Goal: Information Seeking & Learning: Check status

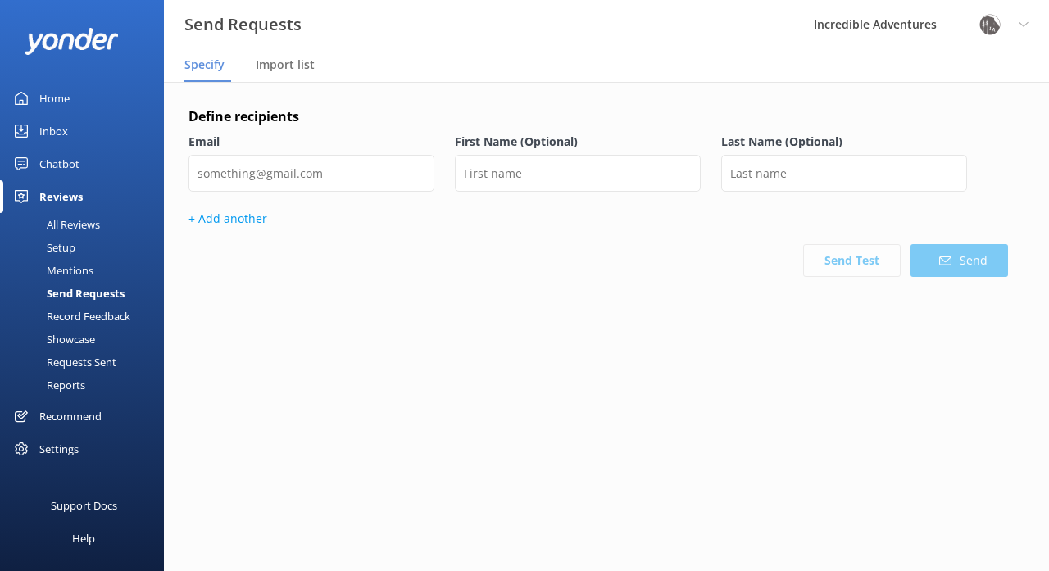
click at [94, 220] on div "All Reviews" at bounding box center [55, 224] width 90 height 23
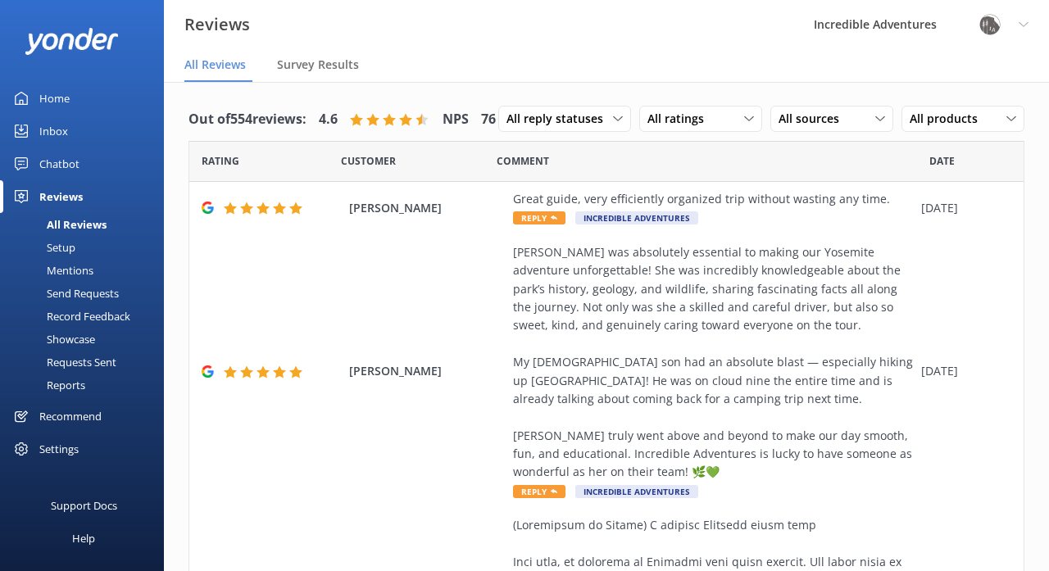
click at [68, 246] on div "Setup" at bounding box center [43, 247] width 66 height 23
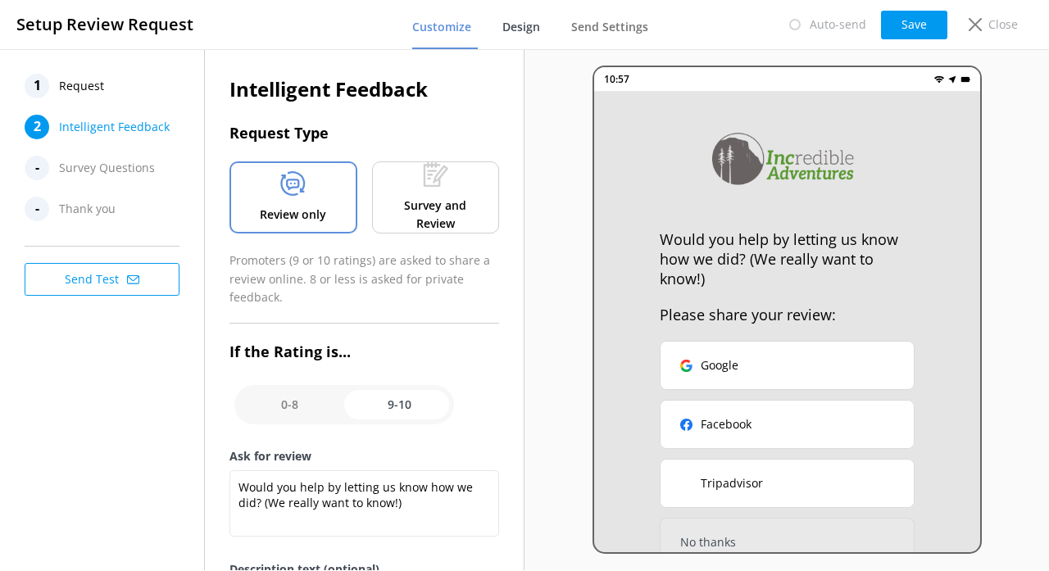
click at [533, 25] on span "Design" at bounding box center [521, 27] width 38 height 16
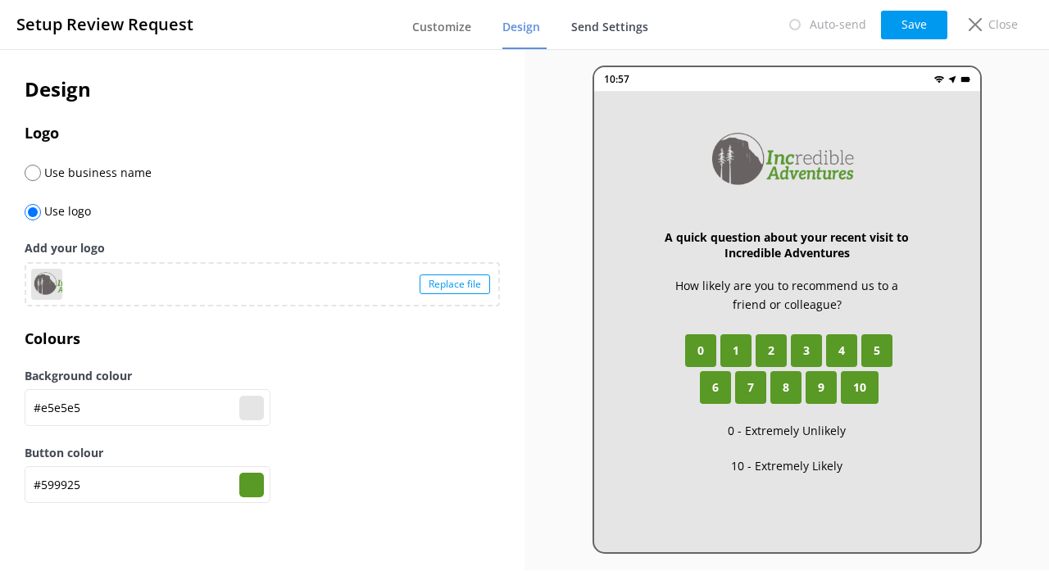
click at [614, 20] on span "Send Settings" at bounding box center [609, 27] width 77 height 16
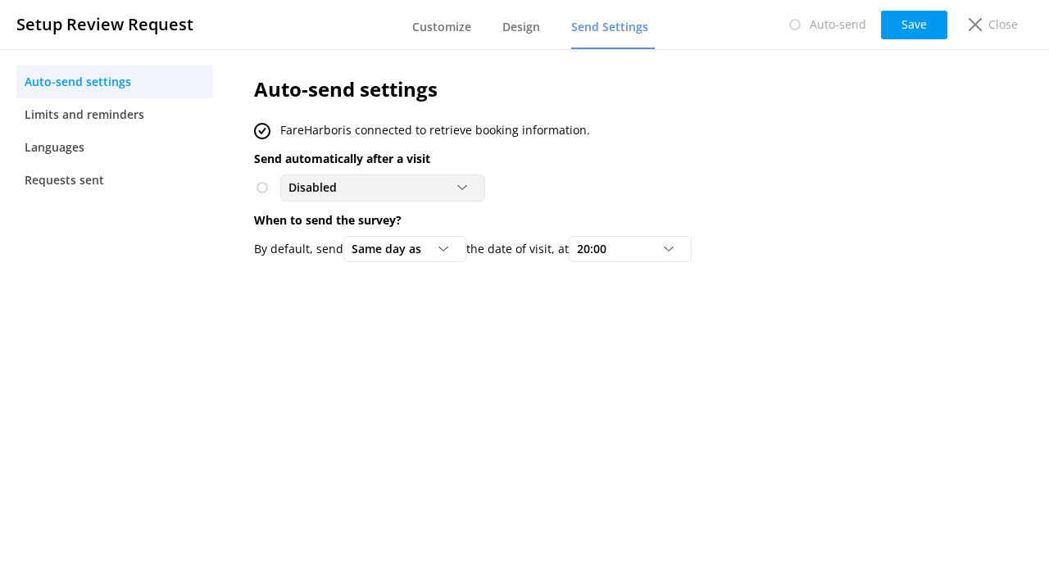
click at [467, 180] on div "Disabled" at bounding box center [382, 188] width 197 height 18
click at [601, 121] on div "FareHarbor is connected to retrieve booking information." at bounding box center [596, 130] width 685 height 18
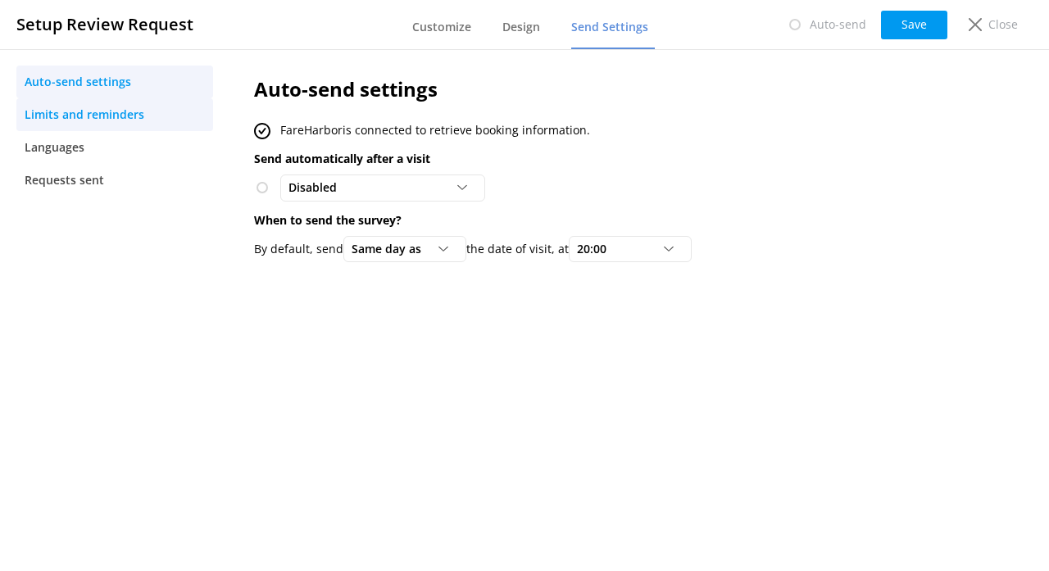
click at [124, 109] on span "Limits and reminders" at bounding box center [85, 115] width 120 height 18
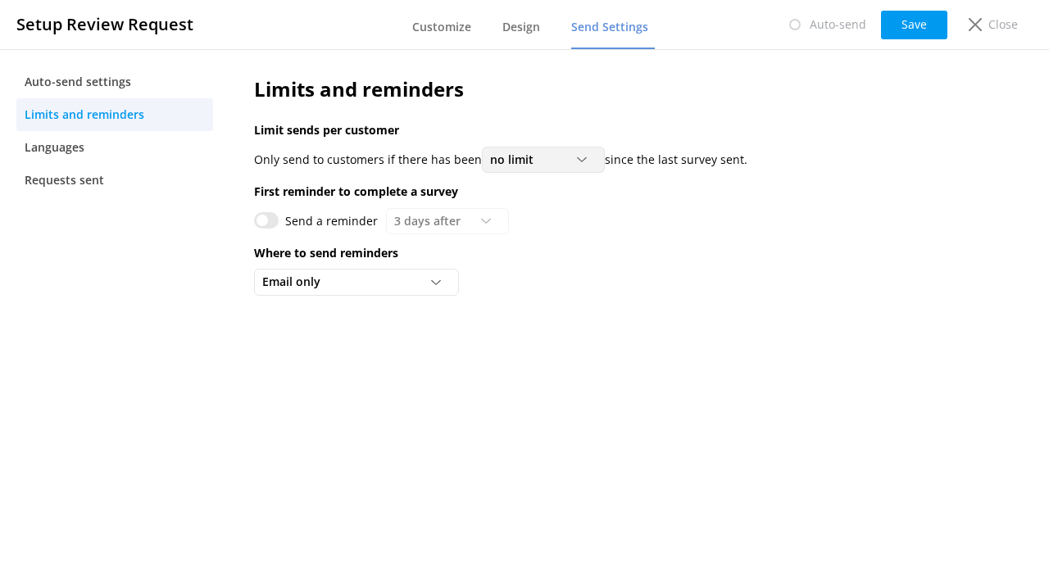
click at [534, 157] on span "no limit" at bounding box center [516, 160] width 53 height 18
click at [234, 174] on div "Limits and reminders Limit sends per customer Only send to customers if there h…" at bounding box center [597, 189] width 734 height 281
click at [460, 219] on div "Send a reminder 3 days after 3 days after 5 days after 7 days after 10 days aft…" at bounding box center [596, 221] width 685 height 26
click at [265, 214] on input "Send a reminder" at bounding box center [266, 220] width 25 height 16
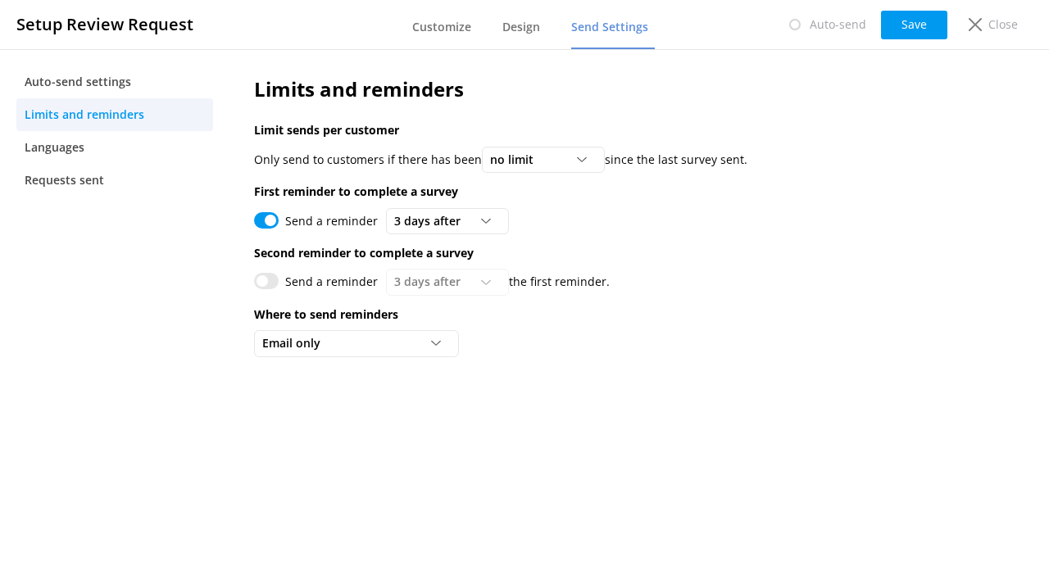
click at [265, 214] on input "Send a reminder" at bounding box center [266, 220] width 25 height 16
checkbox input "false"
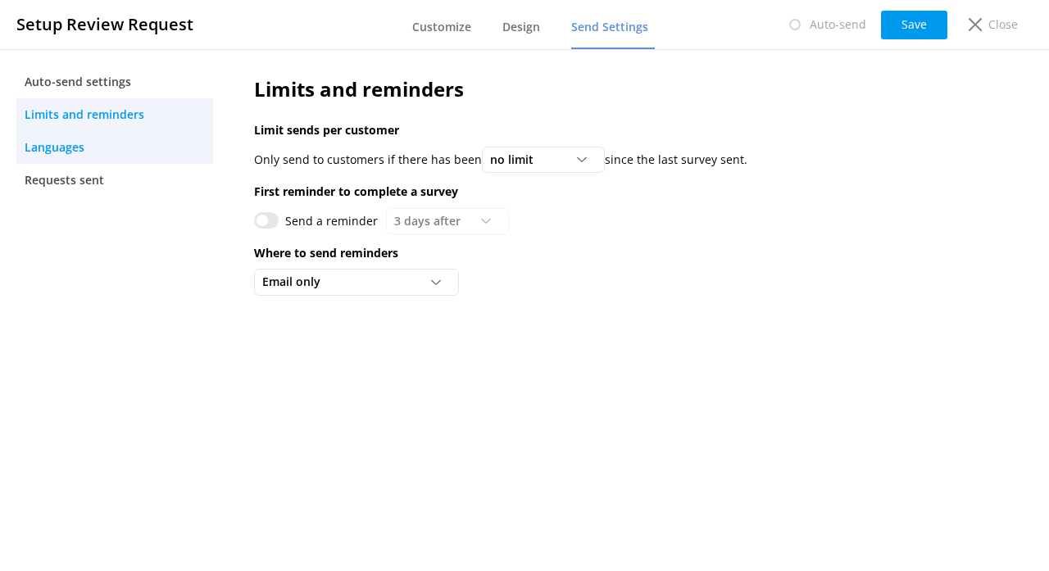
click at [122, 152] on link "Languages" at bounding box center [114, 147] width 197 height 33
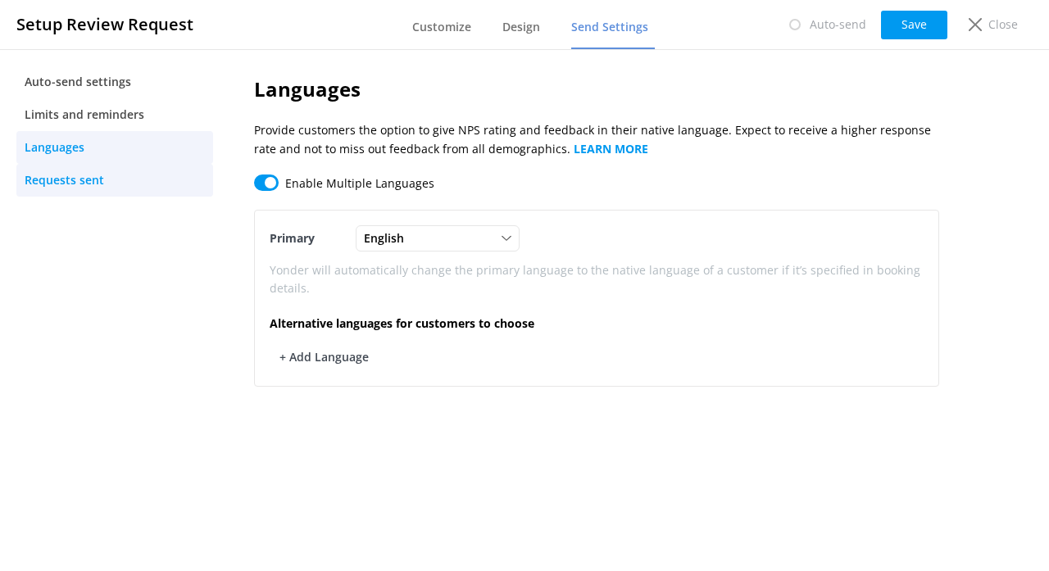
click at [116, 182] on link "Requests sent" at bounding box center [114, 180] width 197 height 33
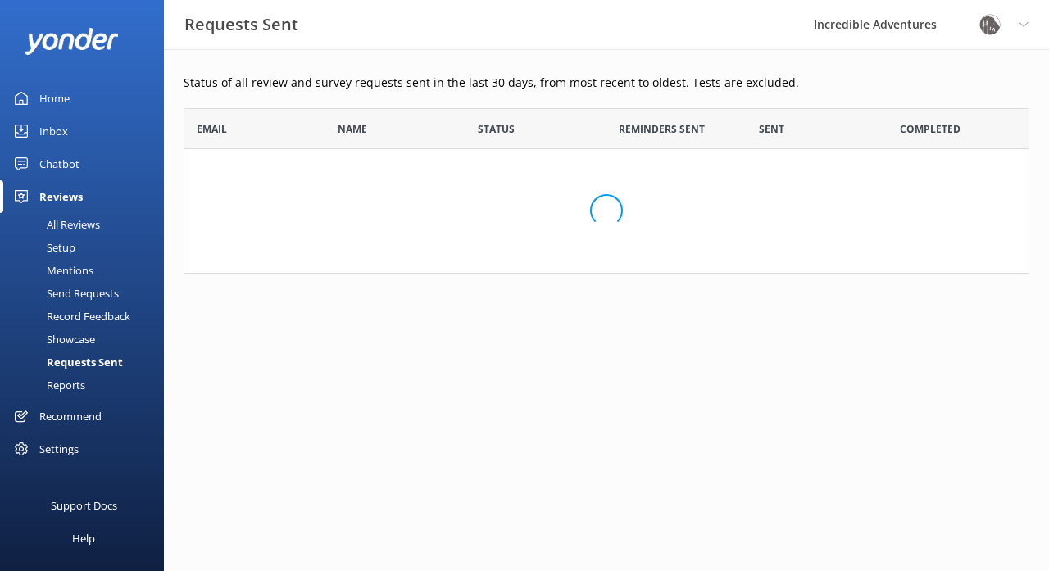
scroll to position [1, 1]
click at [115, 359] on div "Requests Sent" at bounding box center [66, 362] width 113 height 23
click at [75, 382] on div "Reports" at bounding box center [47, 385] width 75 height 23
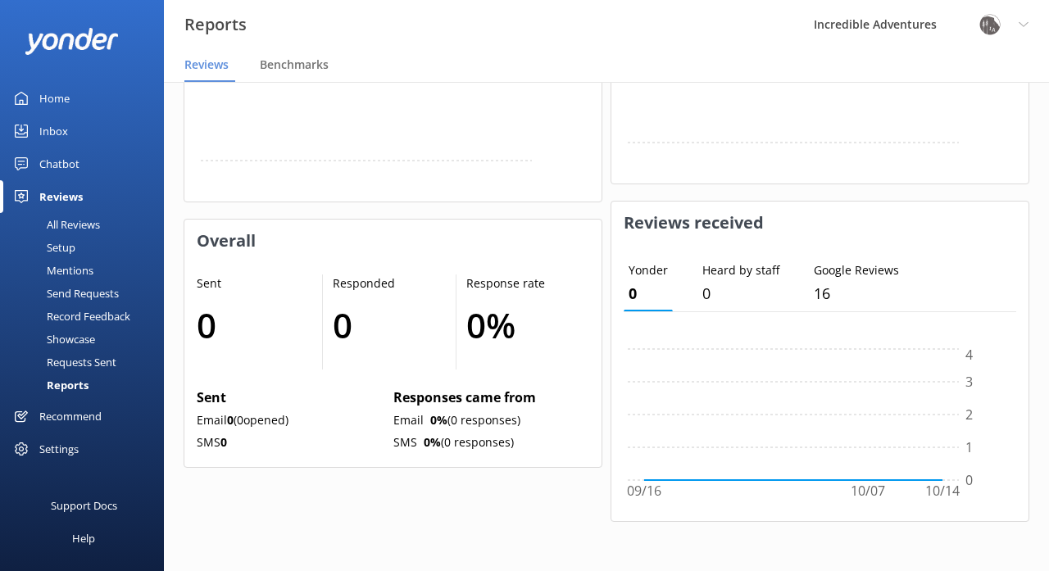
scroll to position [714, 0]
click at [97, 360] on div "Requests Sent" at bounding box center [63, 362] width 107 height 23
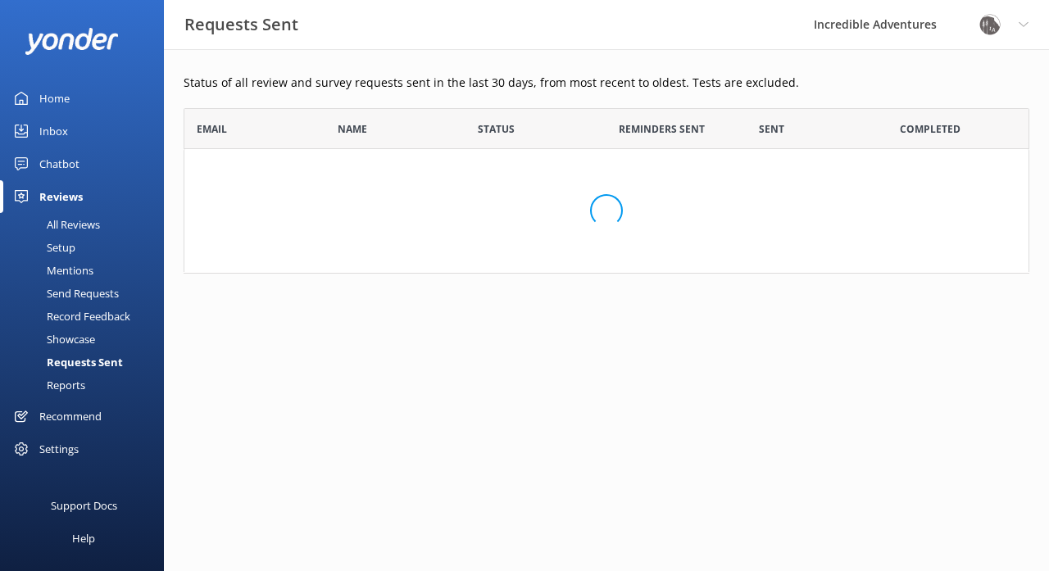
scroll to position [1, 1]
click at [81, 335] on div "Showcase" at bounding box center [52, 339] width 85 height 23
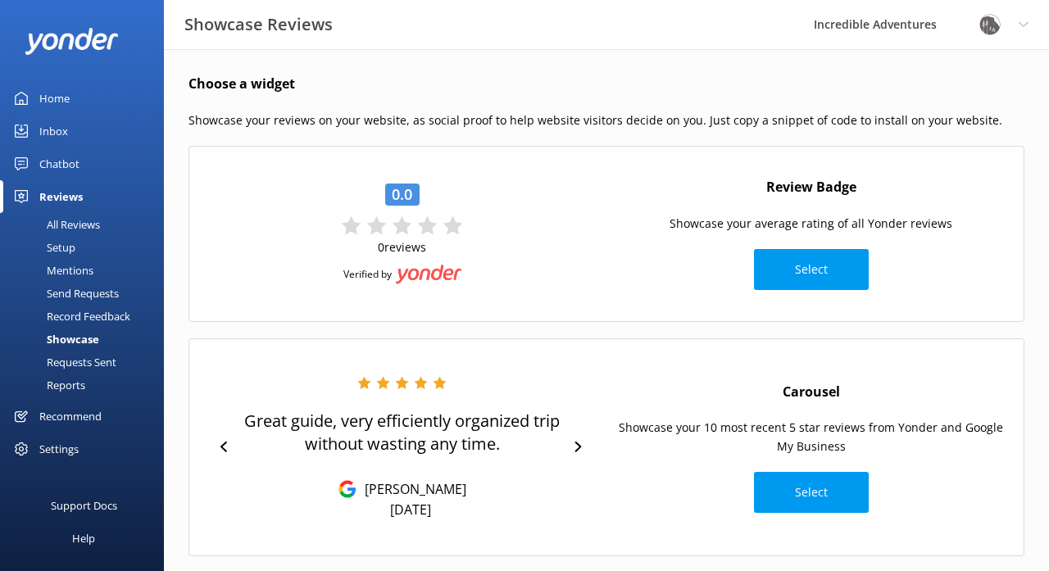
click at [79, 315] on div "Record Feedback" at bounding box center [70, 316] width 120 height 23
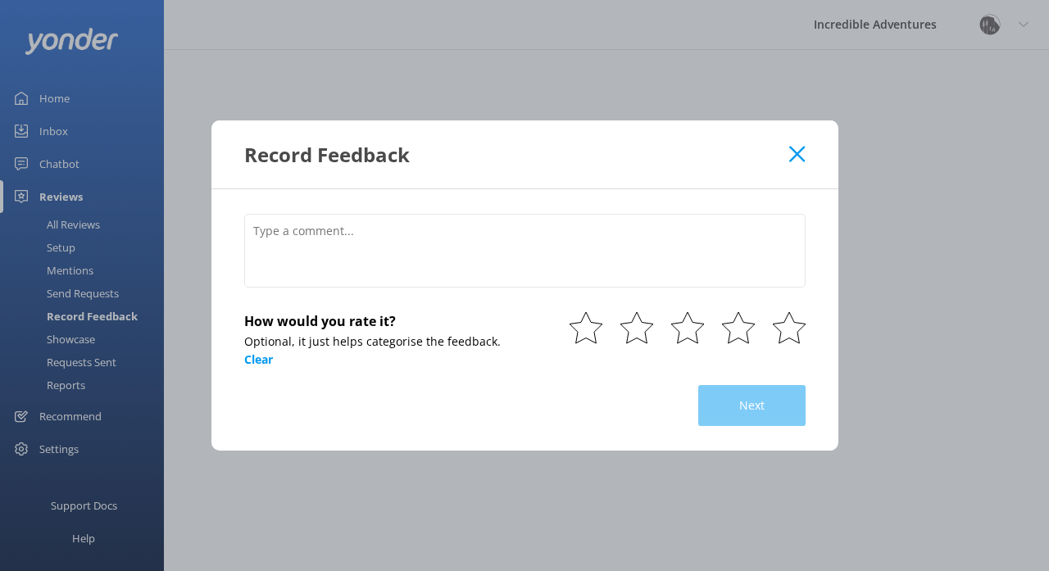
click at [84, 290] on div "Record Feedback How would you rate it? Optional, it just helps categorise the f…" at bounding box center [524, 285] width 1049 height 571
click at [77, 293] on div "Record Feedback How would you rate it? Optional, it just helps categorise the f…" at bounding box center [524, 285] width 1049 height 571
click at [805, 150] on icon at bounding box center [797, 154] width 16 height 16
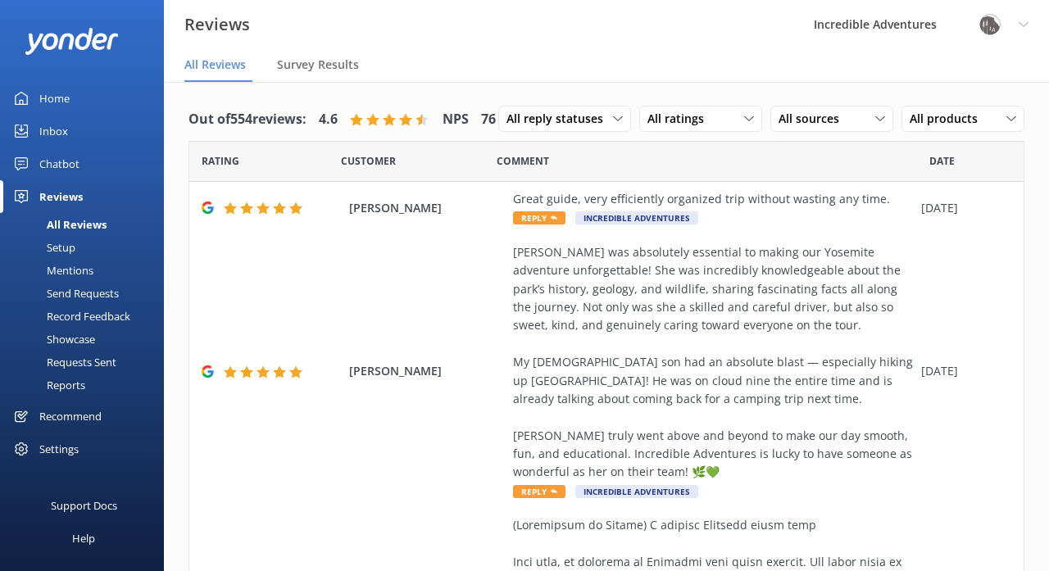
click at [93, 293] on div "Send Requests" at bounding box center [64, 293] width 109 height 23
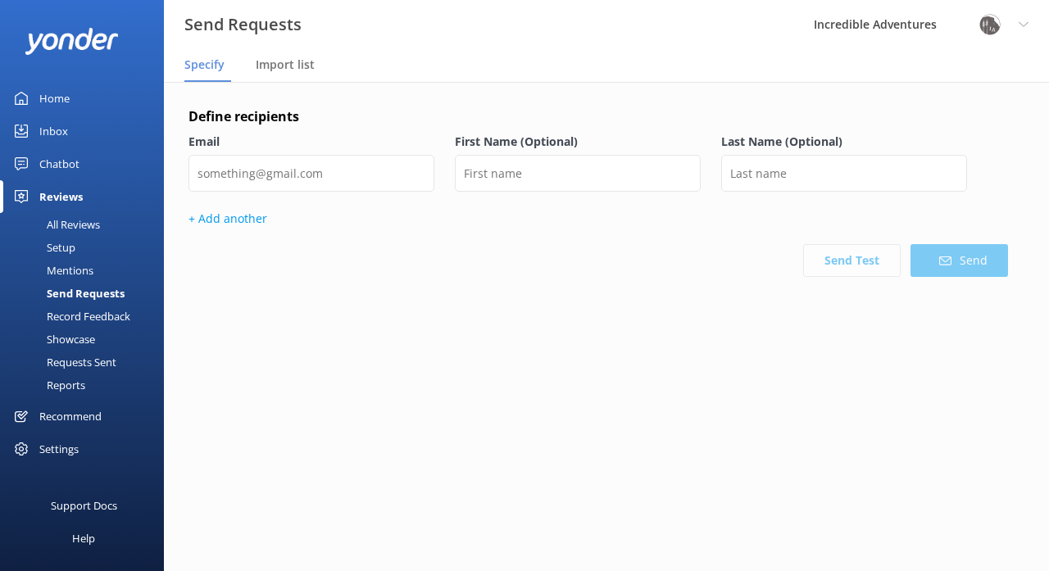
click at [80, 269] on div "Mentions" at bounding box center [52, 270] width 84 height 23
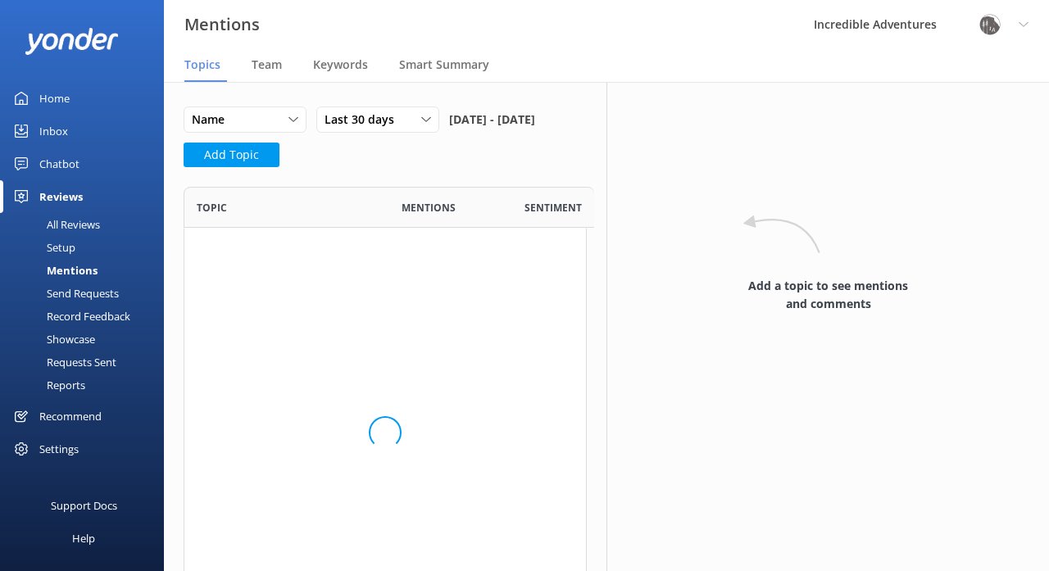
scroll to position [1, 1]
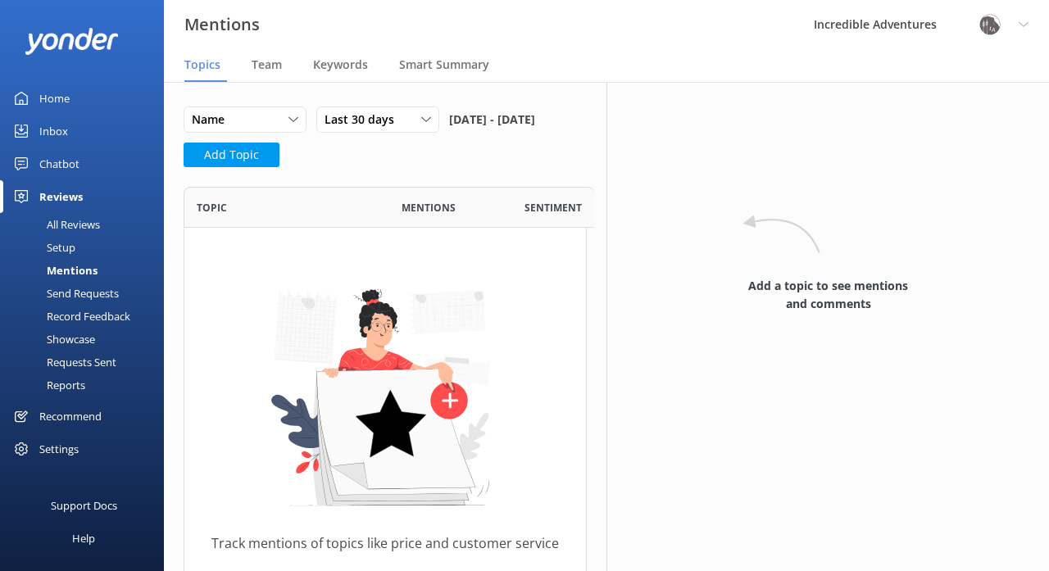
click at [61, 249] on div "Setup" at bounding box center [43, 247] width 66 height 23
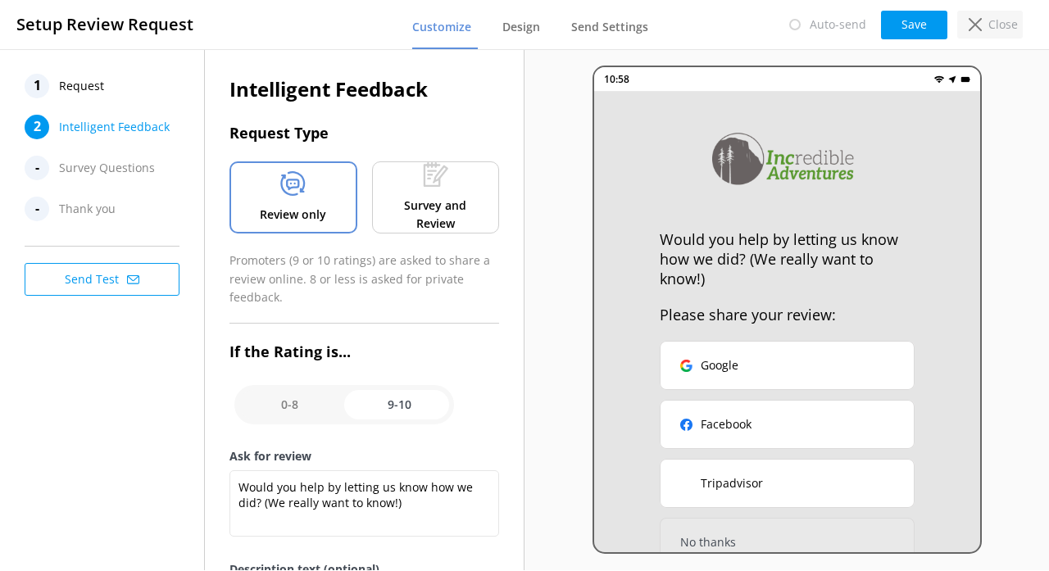
click at [993, 20] on p "Close" at bounding box center [1004, 25] width 30 height 18
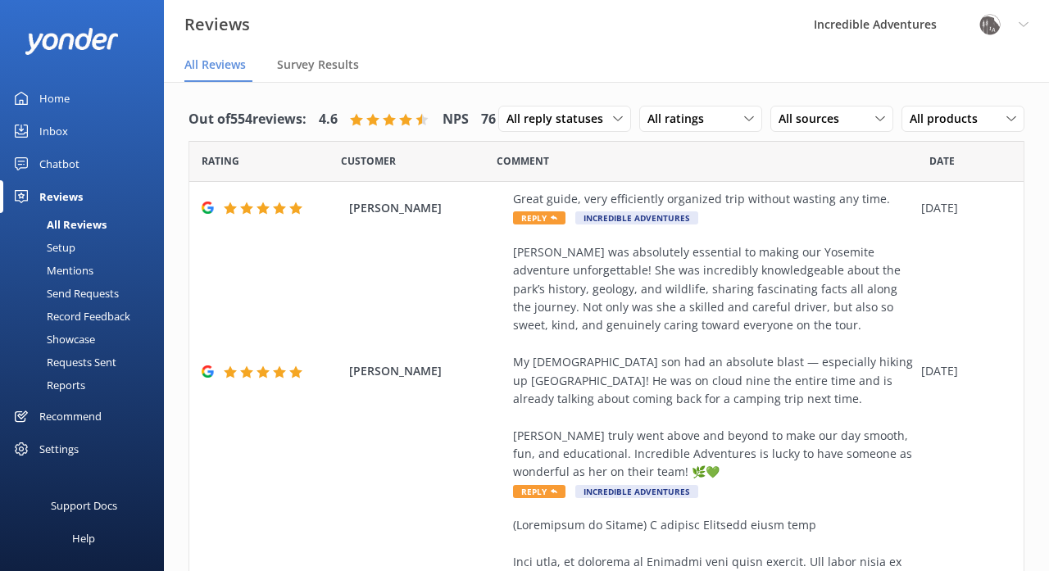
click at [73, 244] on div "Setup" at bounding box center [43, 247] width 66 height 23
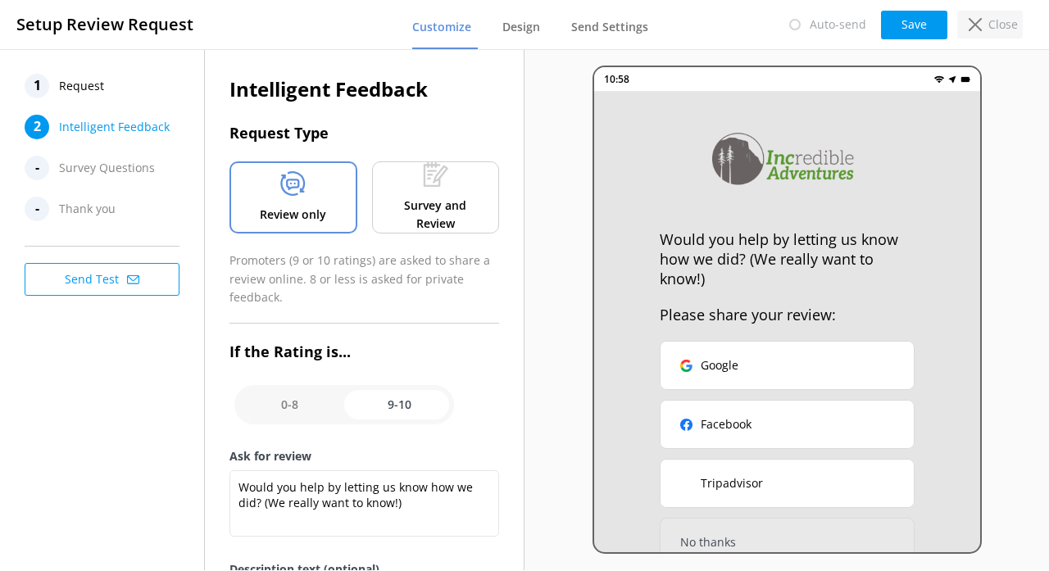
click at [996, 20] on p "Close" at bounding box center [1004, 25] width 30 height 18
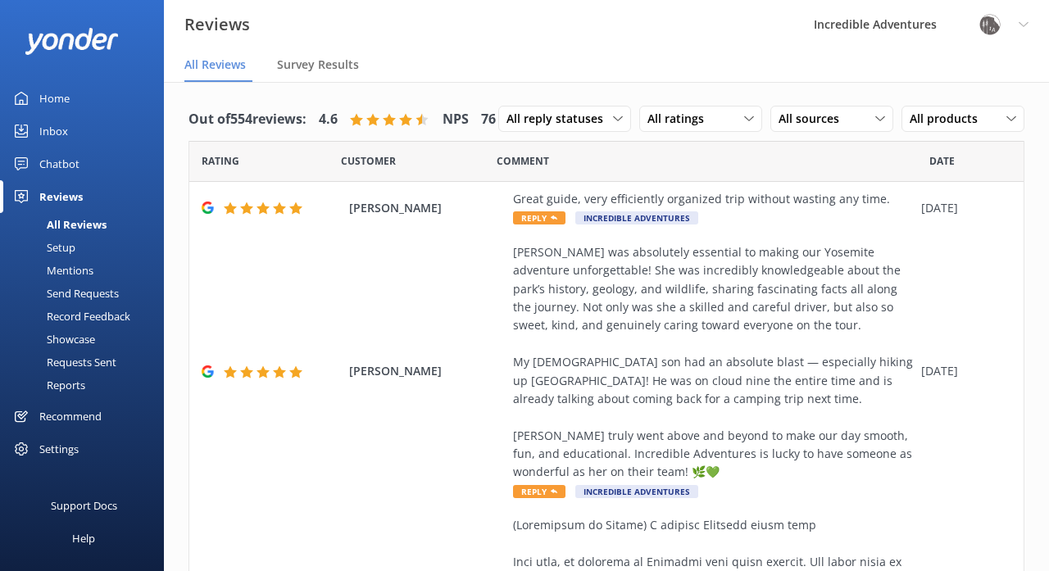
click at [69, 419] on div "Recommend" at bounding box center [70, 416] width 62 height 33
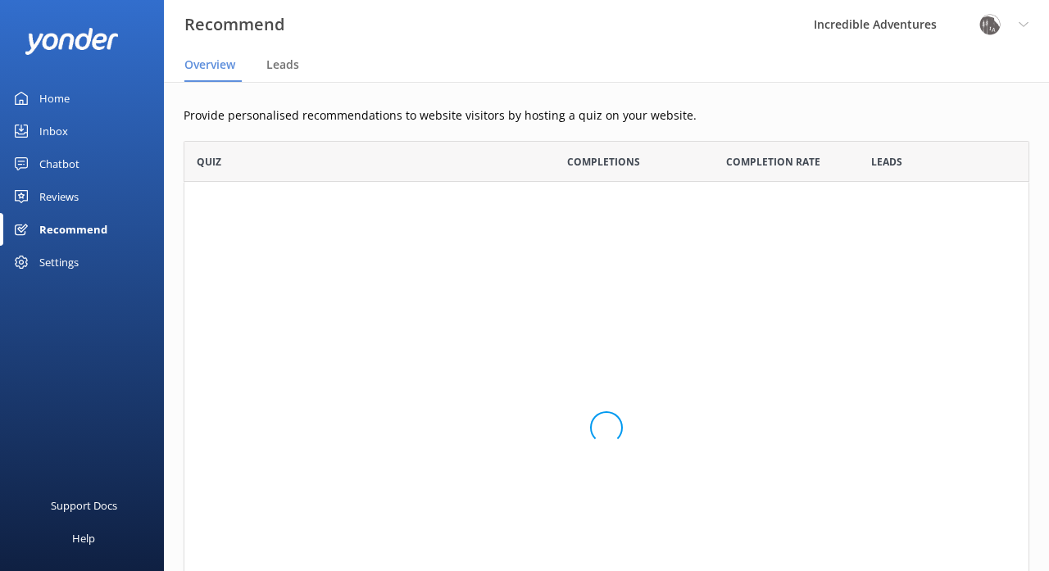
scroll to position [534, 846]
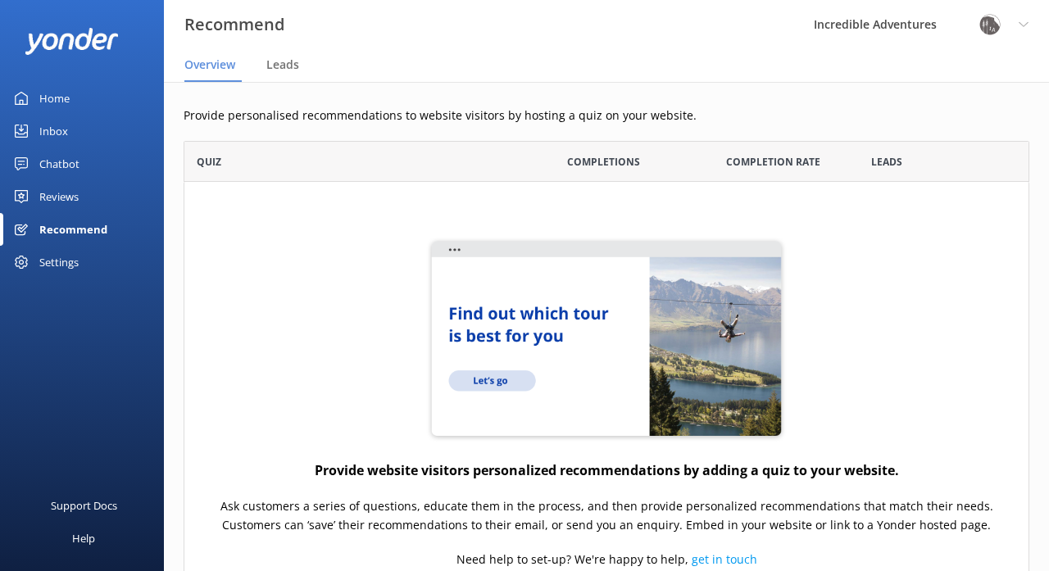
click at [60, 194] on div "Reviews" at bounding box center [58, 196] width 39 height 33
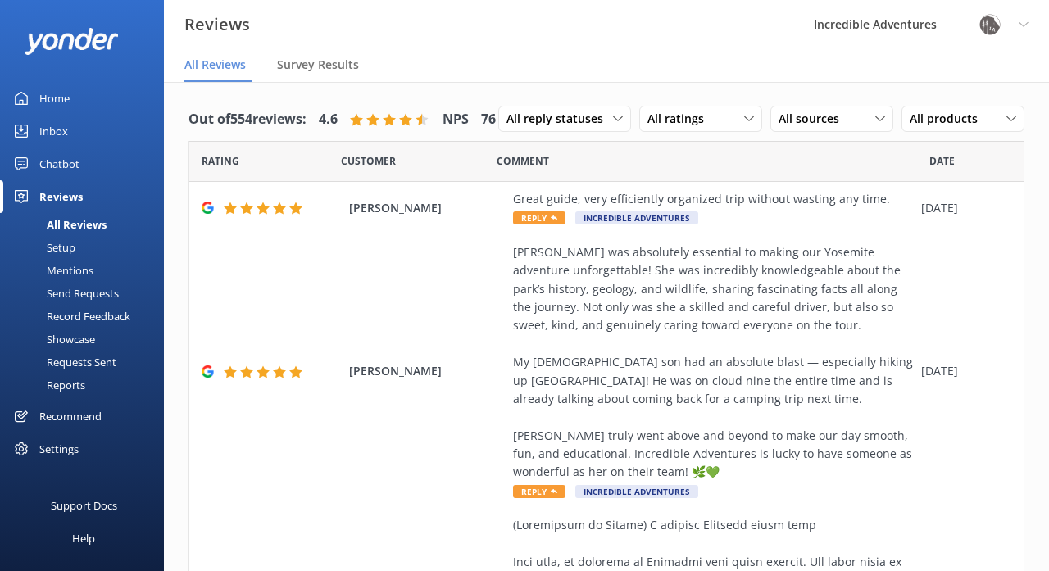
click at [46, 449] on div "Settings" at bounding box center [58, 449] width 39 height 33
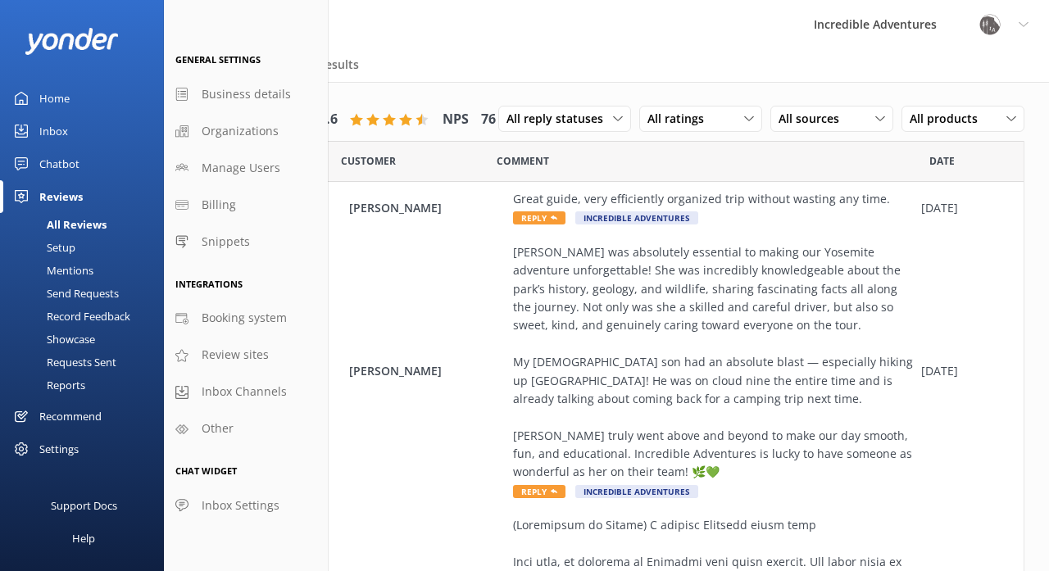
click at [52, 447] on div "Settings" at bounding box center [58, 449] width 39 height 33
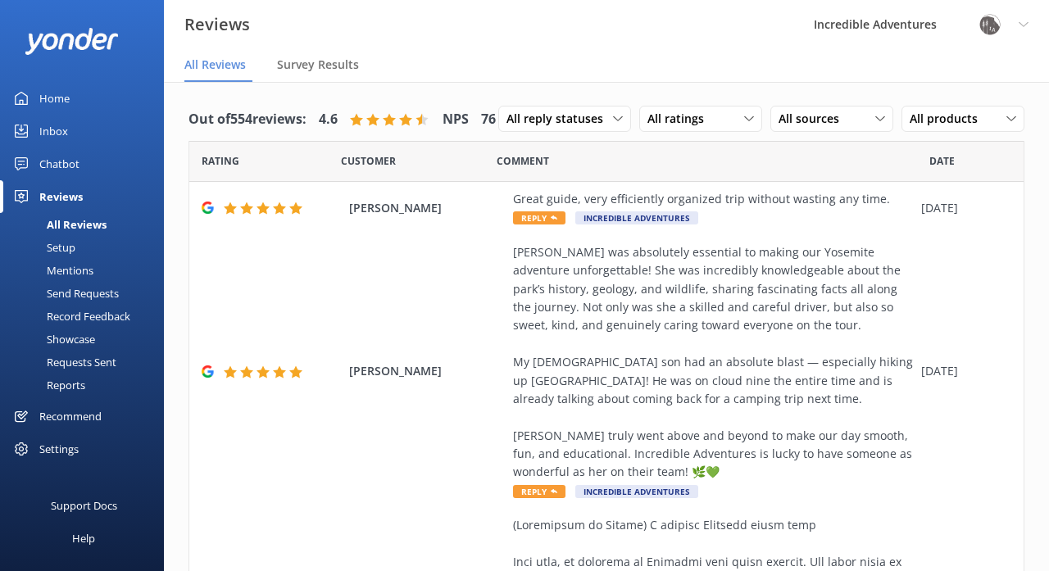
click at [52, 447] on div "Settings" at bounding box center [58, 449] width 39 height 33
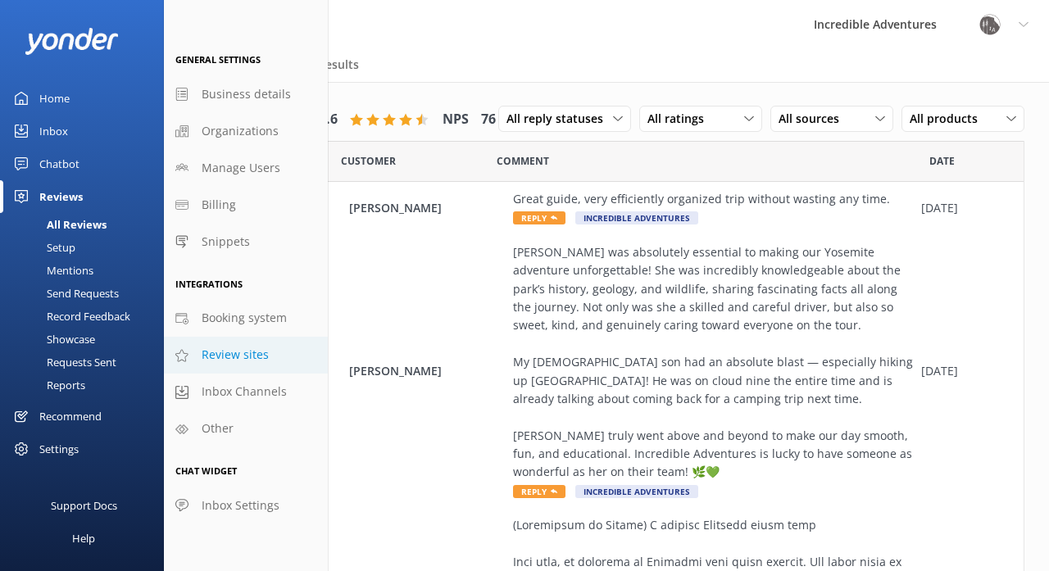
click at [224, 353] on span "Review sites" at bounding box center [235, 355] width 67 height 18
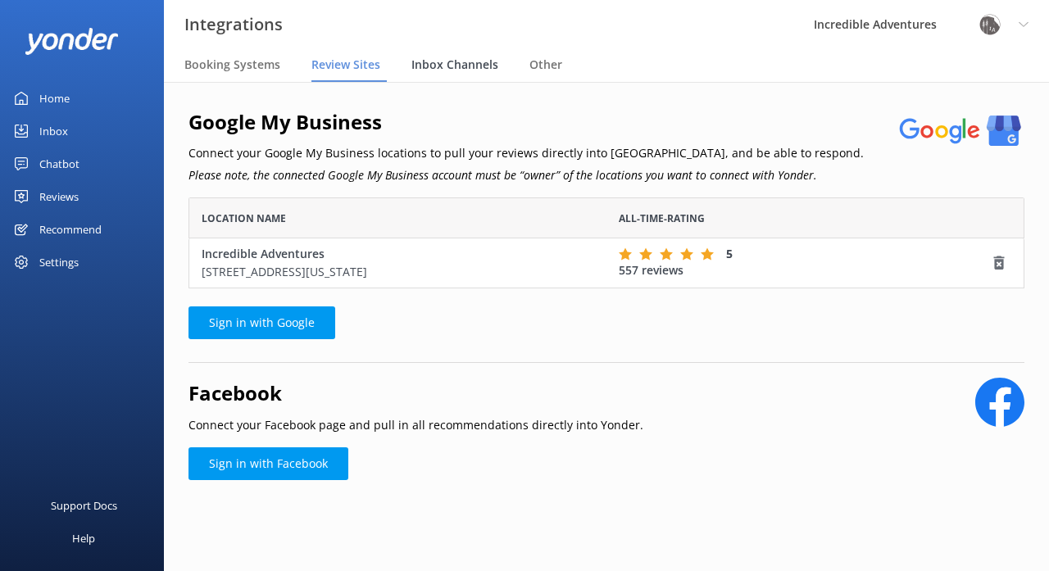
click at [459, 64] on span "Inbox Channels" at bounding box center [454, 65] width 87 height 16
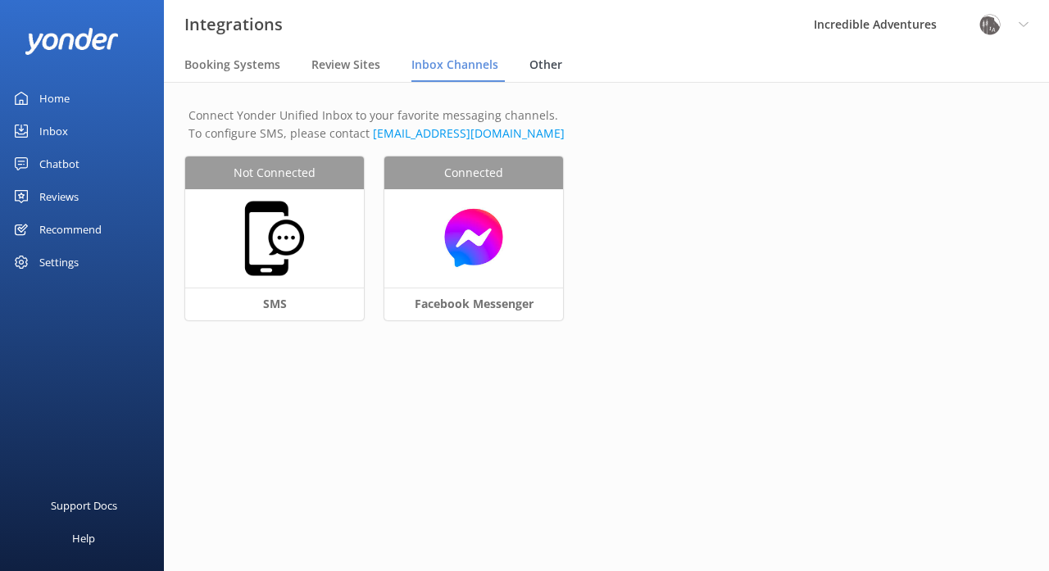
click at [551, 60] on span "Other" at bounding box center [545, 65] width 33 height 16
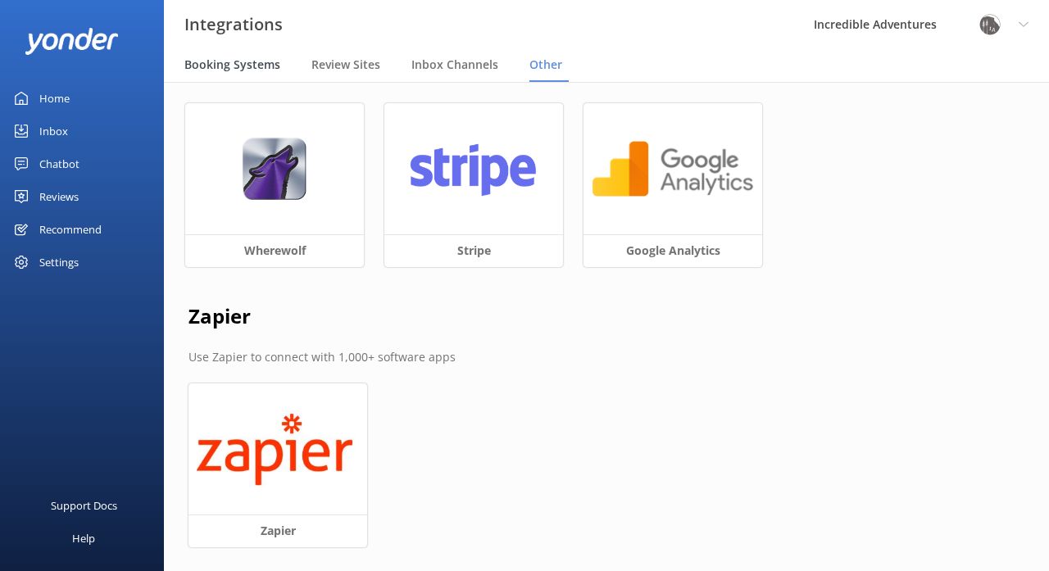
click at [242, 61] on span "Booking Systems" at bounding box center [232, 65] width 96 height 16
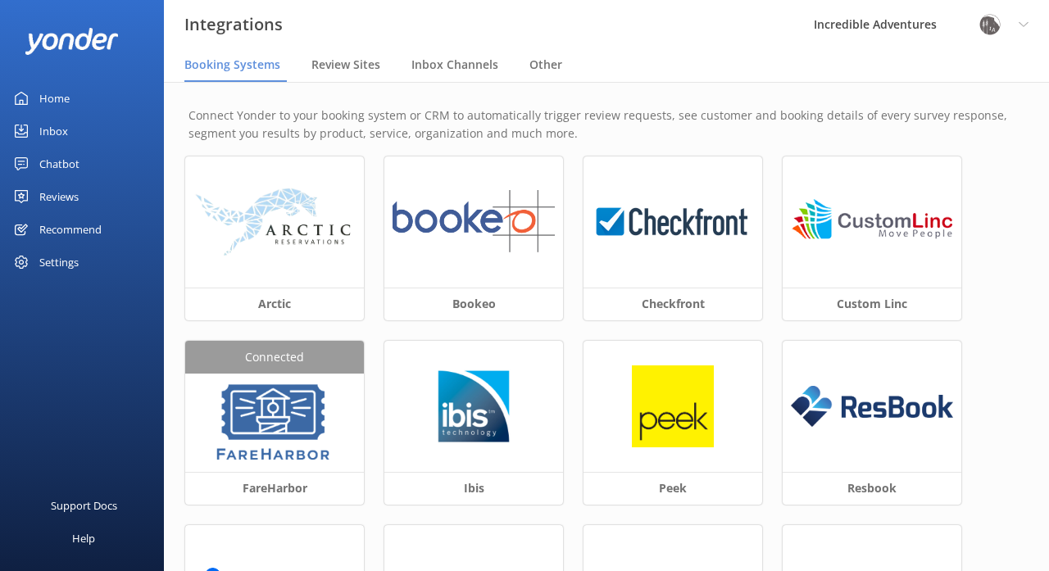
click at [57, 191] on div "Reviews" at bounding box center [58, 196] width 39 height 33
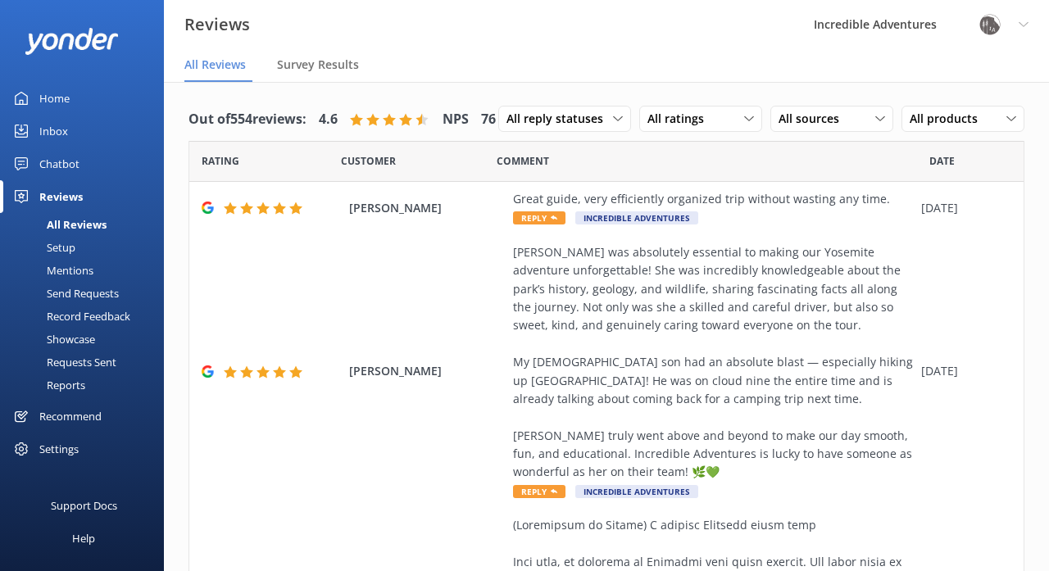
click at [64, 223] on div "All Reviews" at bounding box center [58, 224] width 97 height 23
click at [63, 248] on div "Setup" at bounding box center [43, 247] width 66 height 23
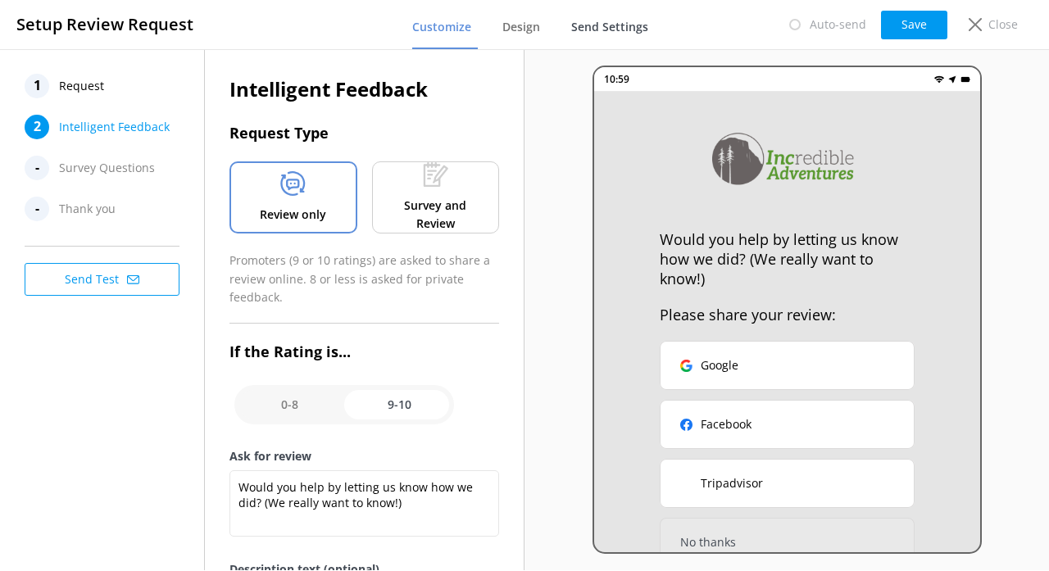
click at [598, 21] on span "Send Settings" at bounding box center [609, 27] width 77 height 16
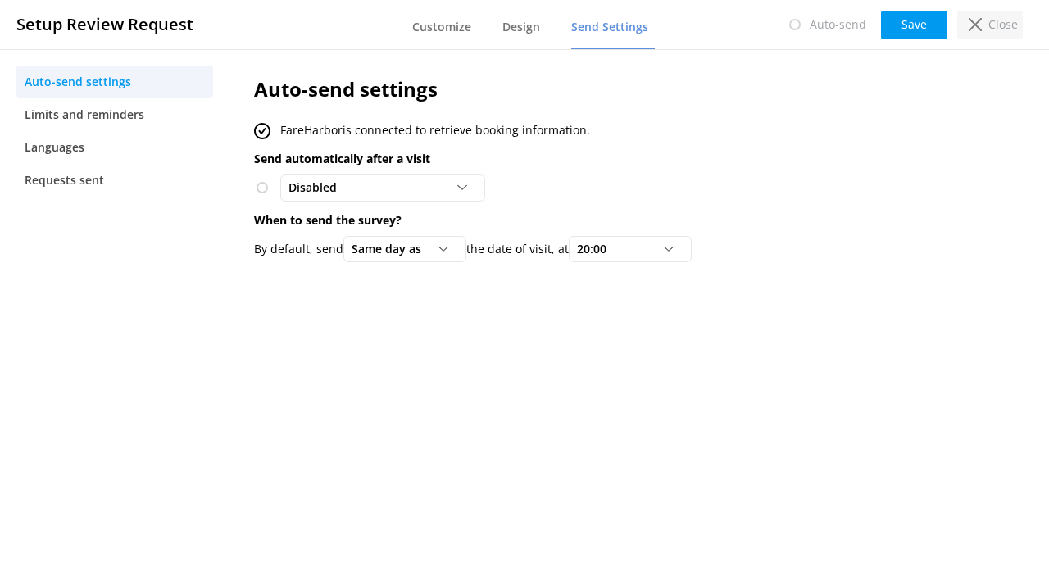
click at [977, 24] on use at bounding box center [975, 24] width 13 height 13
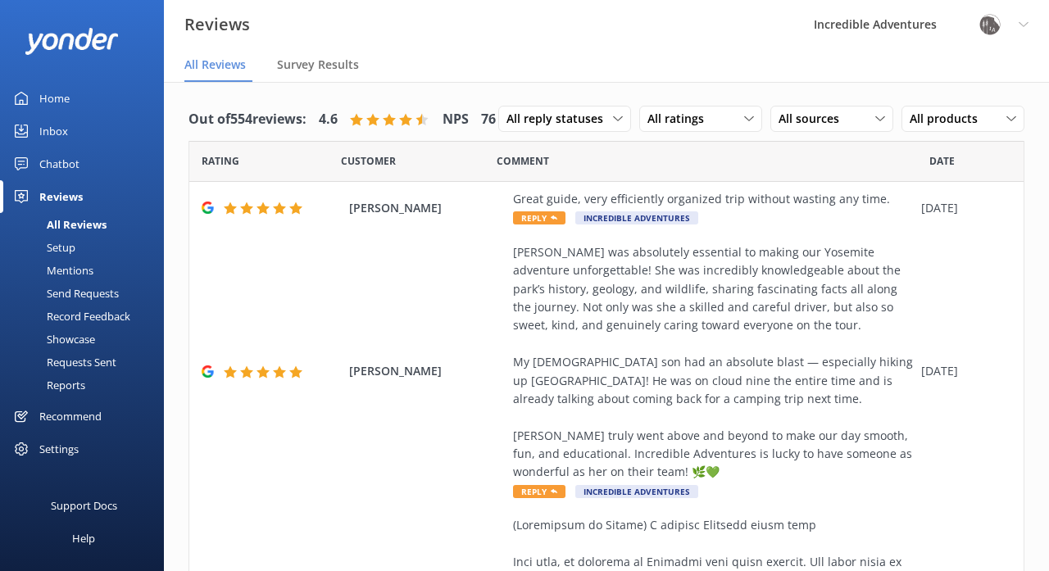
click at [963, 104] on div "Out of 554 reviews: 4.6 NPS 76 All reply statuses All reply statuses Needs a re…" at bounding box center [607, 119] width 836 height 43
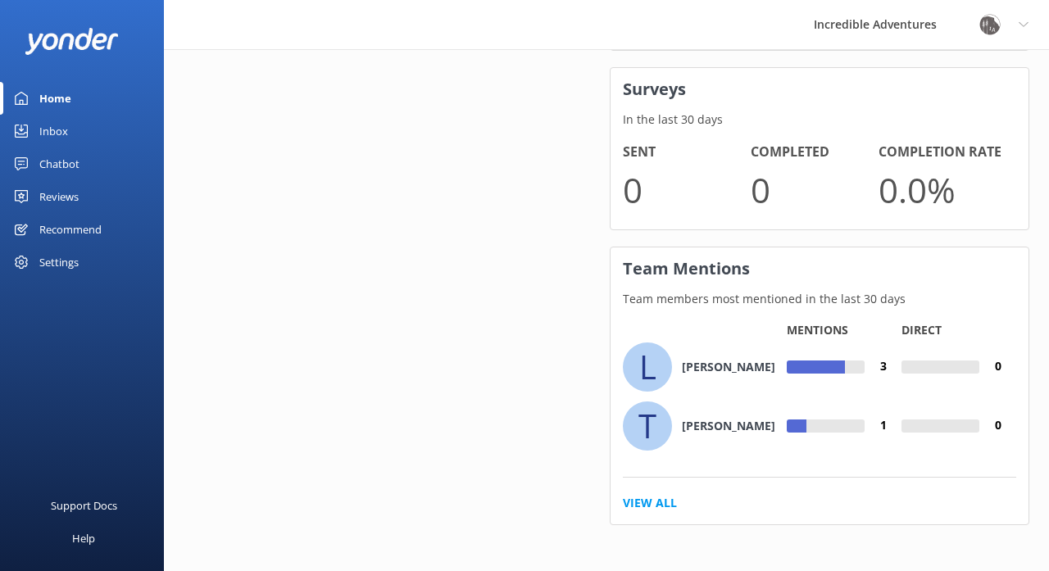
scroll to position [1107, 0]
click at [642, 498] on link "View All" at bounding box center [650, 504] width 54 height 18
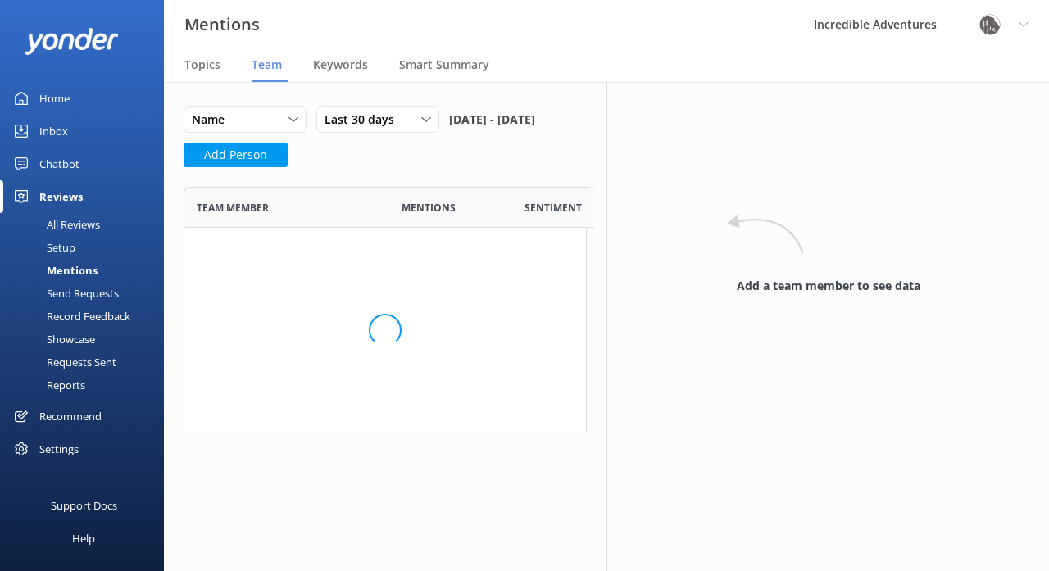
scroll to position [173, 403]
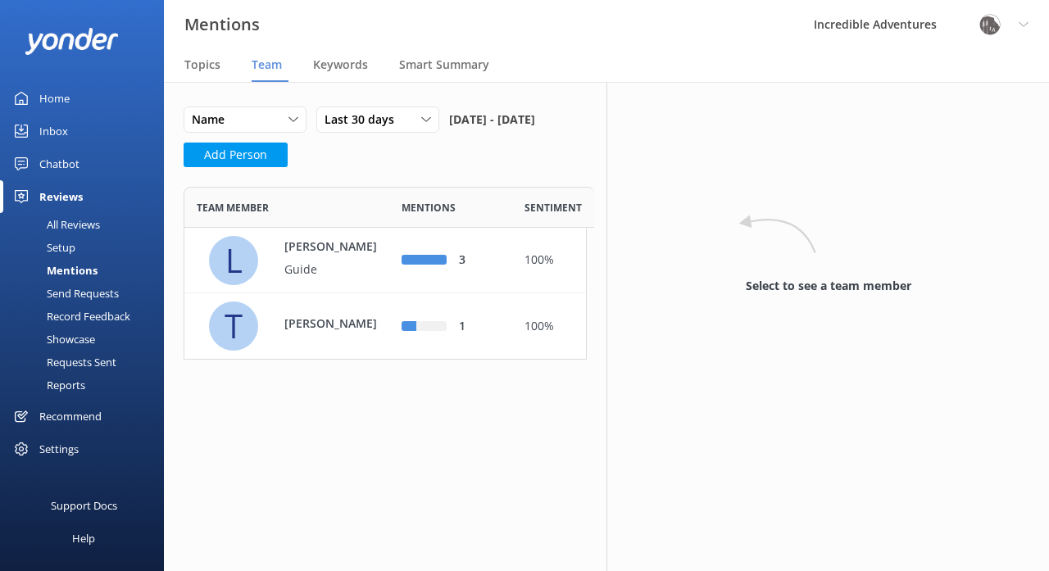
click at [73, 384] on div "Reports" at bounding box center [47, 385] width 75 height 23
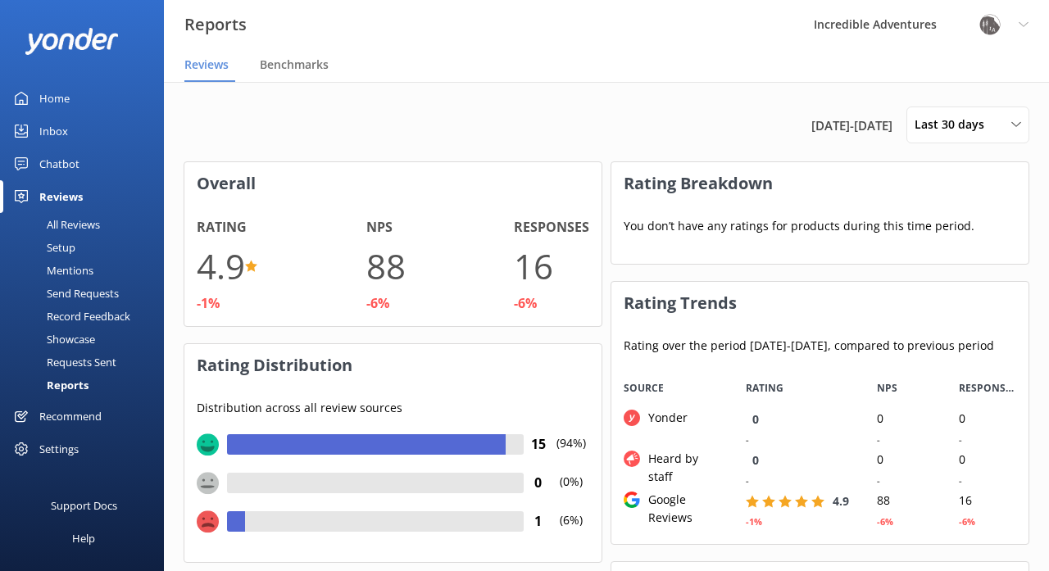
click at [50, 163] on div "Chatbot" at bounding box center [59, 164] width 40 height 33
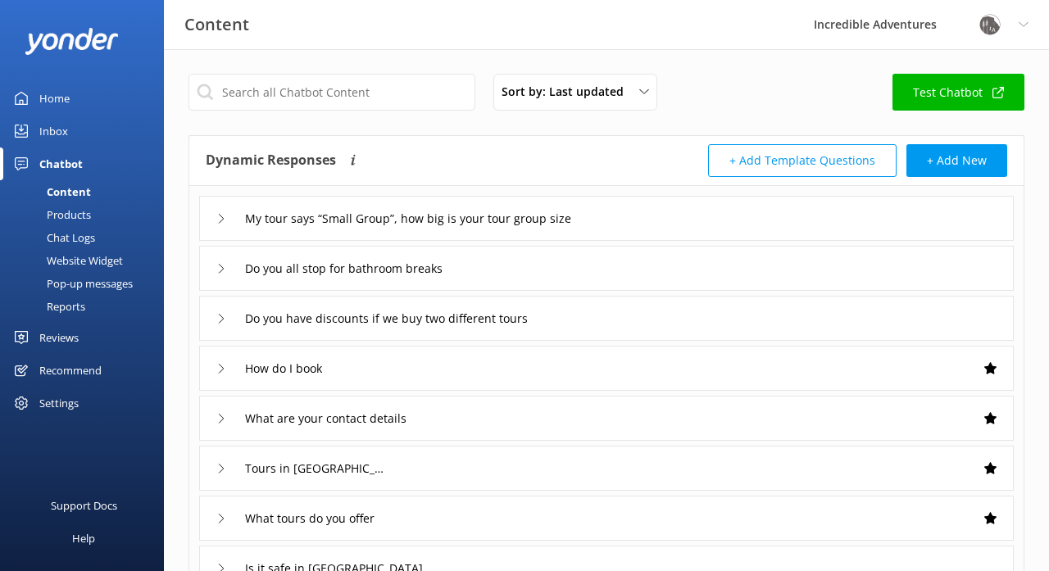
click at [61, 311] on div "Reports" at bounding box center [47, 306] width 75 height 23
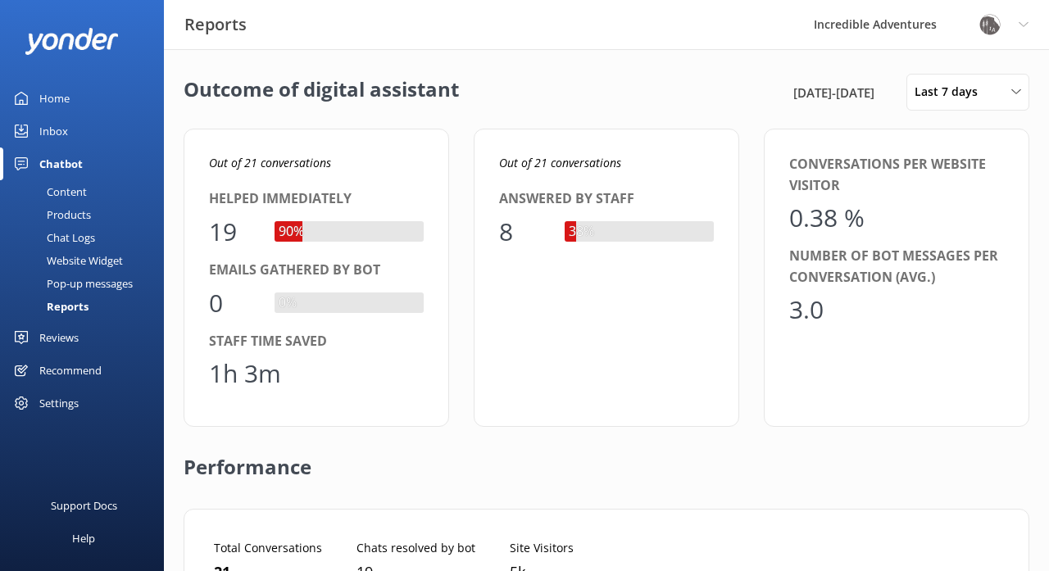
scroll to position [165, 795]
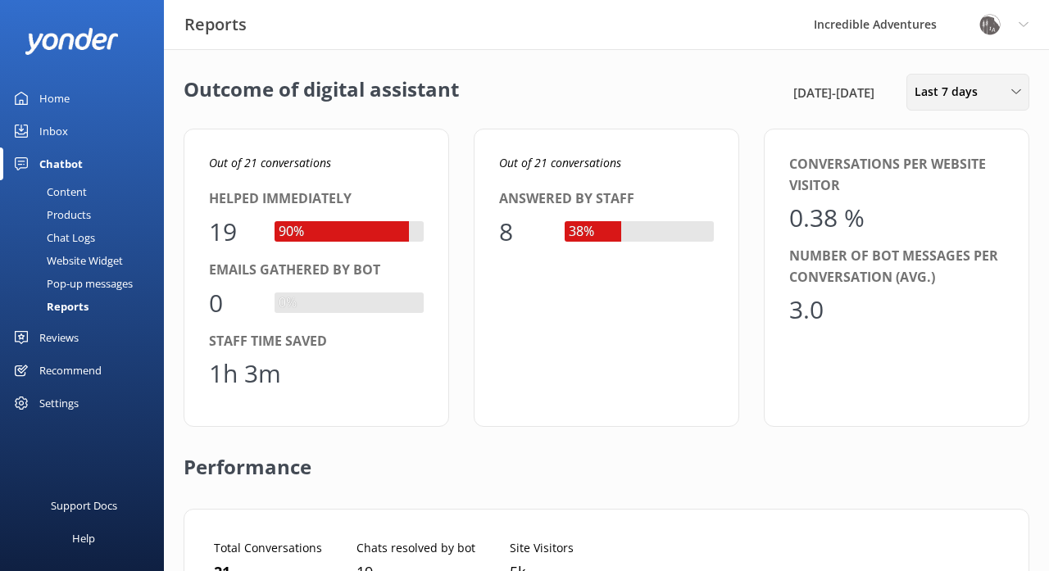
click at [935, 97] on span "Last 7 days" at bounding box center [951, 92] width 73 height 18
click at [934, 94] on span "Last 7 days" at bounding box center [951, 92] width 73 height 18
click at [938, 157] on div "Last 30 days" at bounding box center [945, 164] width 58 height 16
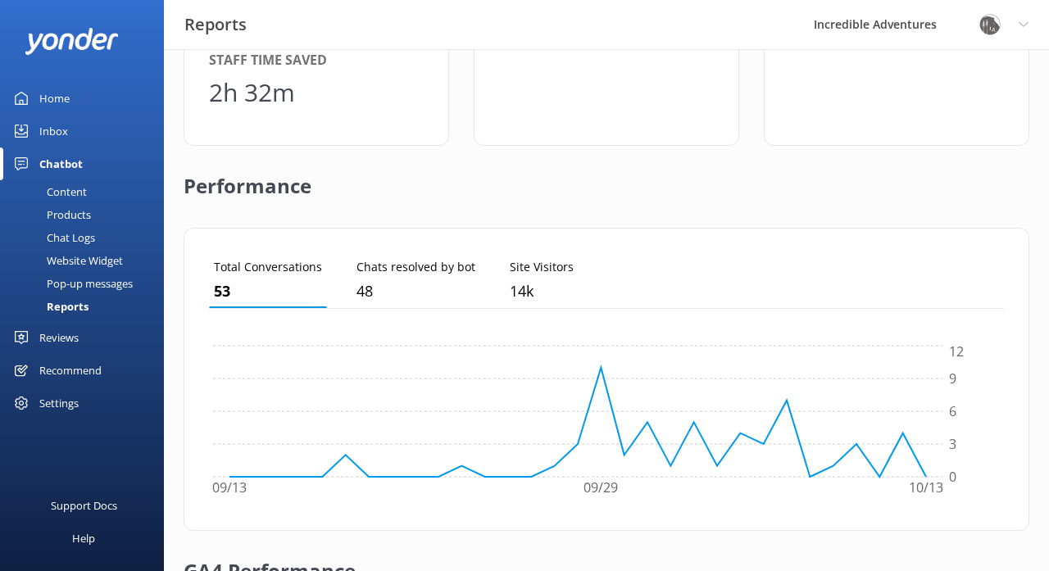
scroll to position [293, 0]
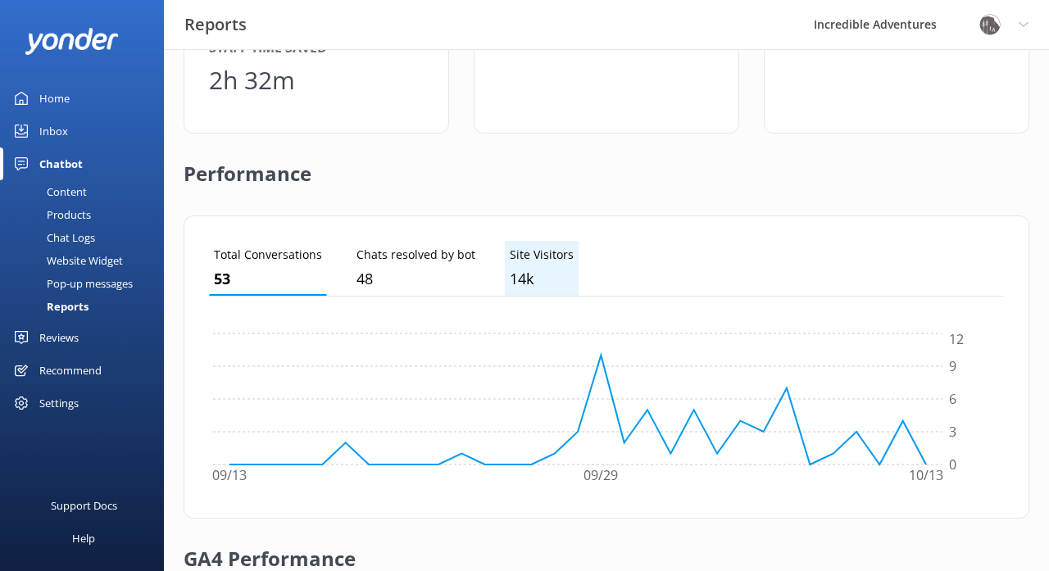
click at [524, 274] on p "14k" at bounding box center [542, 279] width 64 height 24
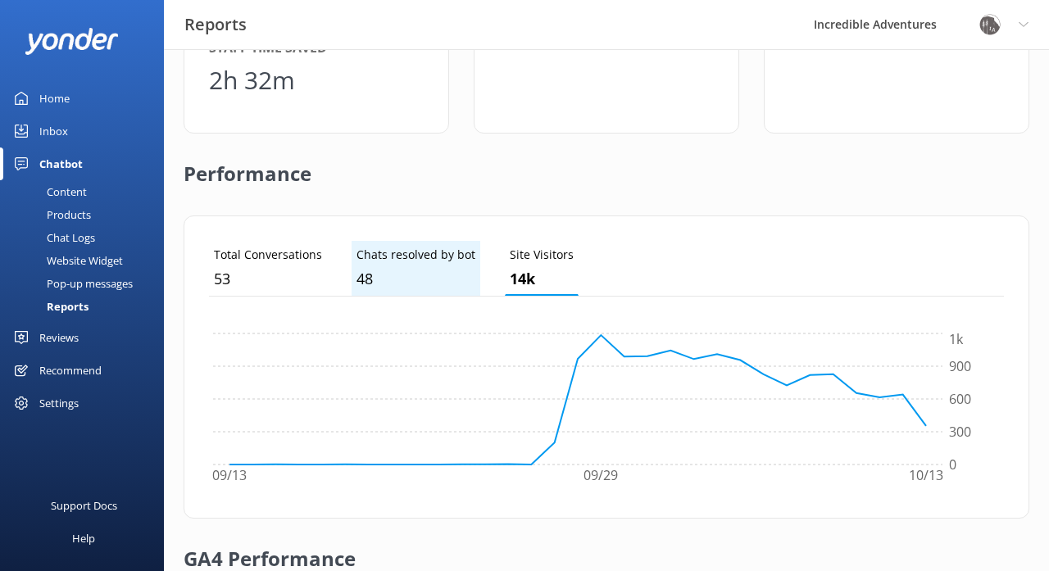
click at [381, 284] on p "48" at bounding box center [416, 279] width 119 height 24
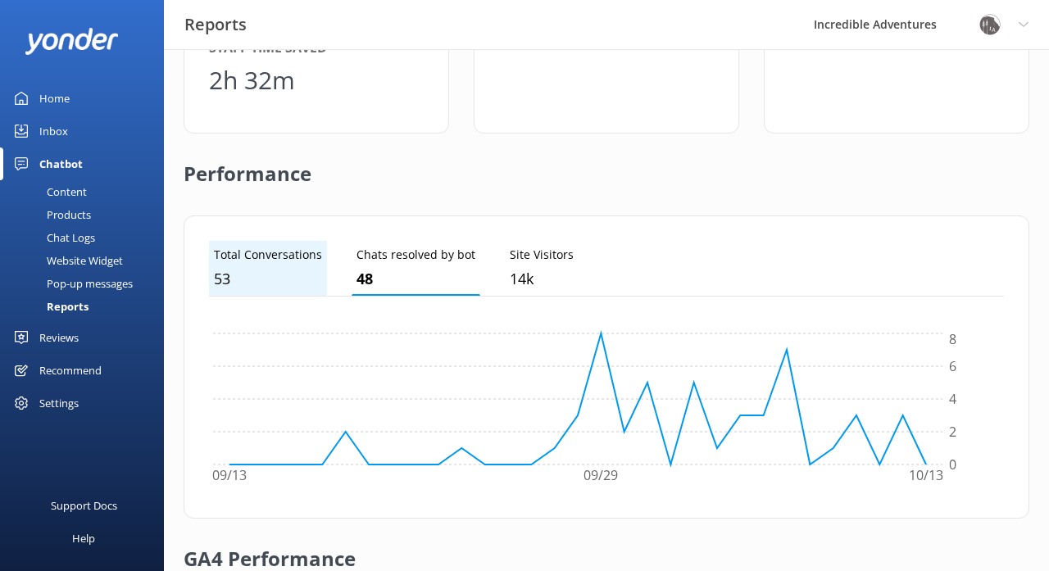
click at [268, 277] on p "53" at bounding box center [268, 279] width 108 height 24
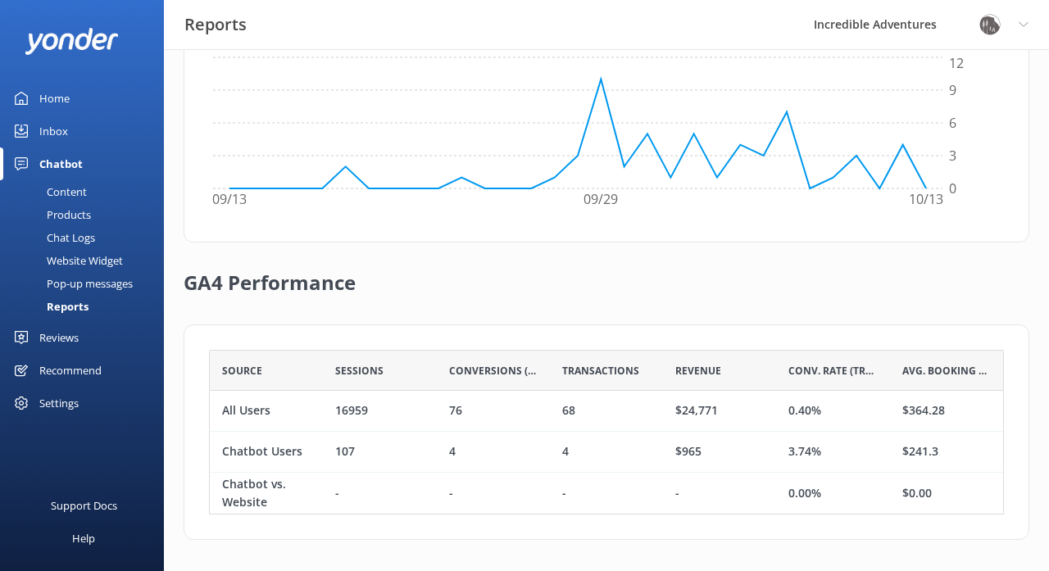
scroll to position [569, 0]
click at [988, 384] on div "Avg. Booking Value" at bounding box center [946, 371] width 113 height 41
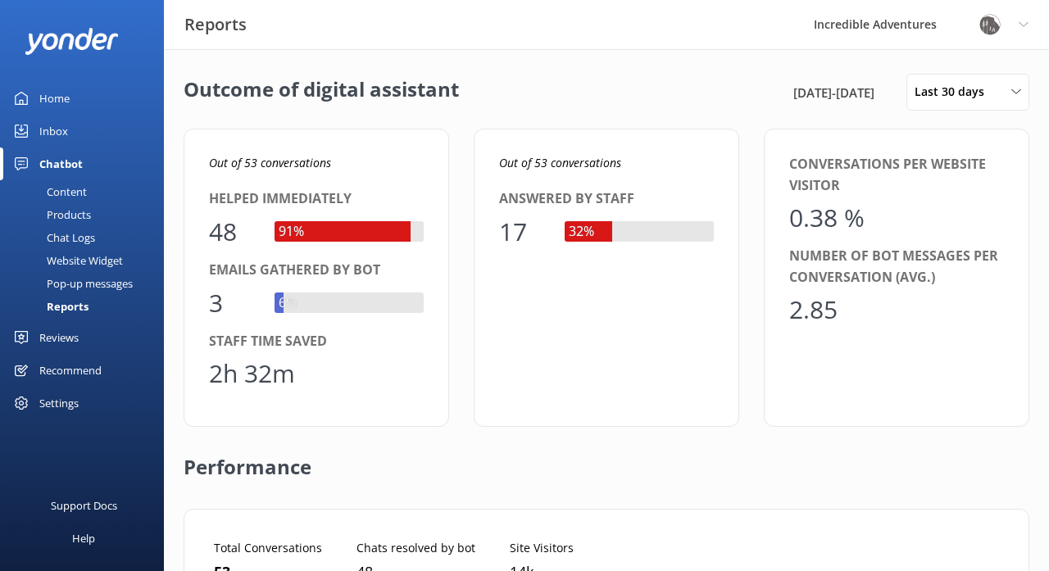
scroll to position [0, 0]
click at [950, 89] on span "Last 30 days" at bounding box center [955, 92] width 80 height 18
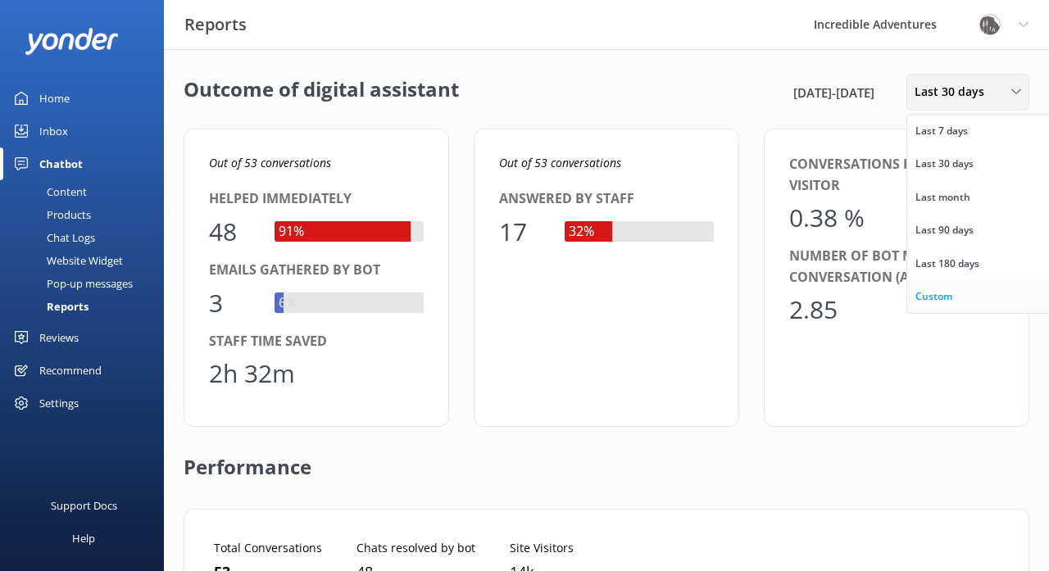
click at [931, 300] on div "Custom" at bounding box center [934, 297] width 37 height 16
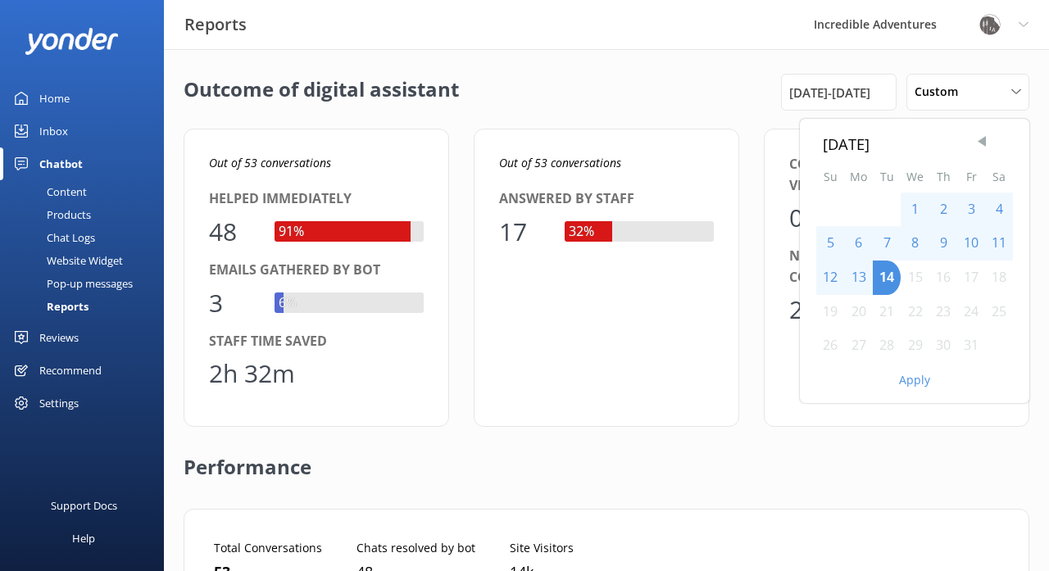
click at [985, 141] on span "Previous Month" at bounding box center [982, 142] width 16 height 16
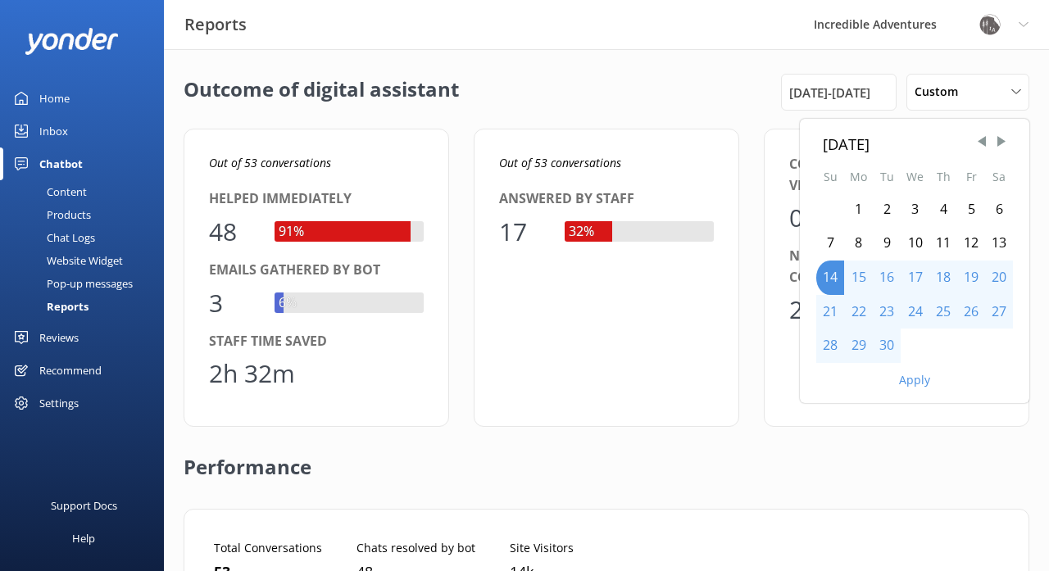
click at [888, 279] on div "16" at bounding box center [887, 278] width 28 height 34
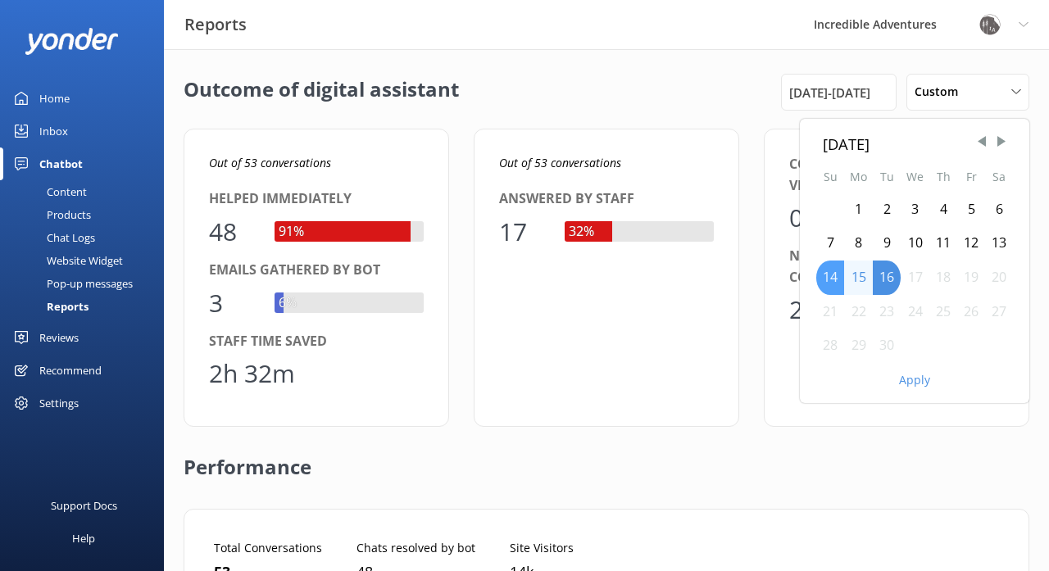
click at [840, 273] on div "14" at bounding box center [830, 278] width 28 height 34
click at [892, 279] on div "16" at bounding box center [887, 278] width 28 height 34
click at [900, 309] on div "23" at bounding box center [887, 312] width 28 height 34
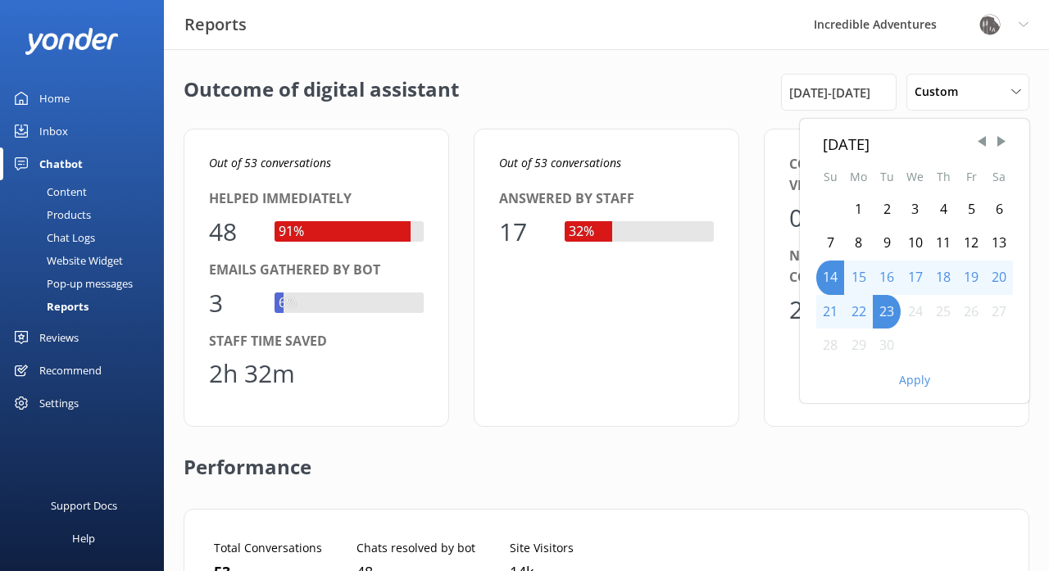
click at [891, 273] on div "16" at bounding box center [887, 278] width 28 height 34
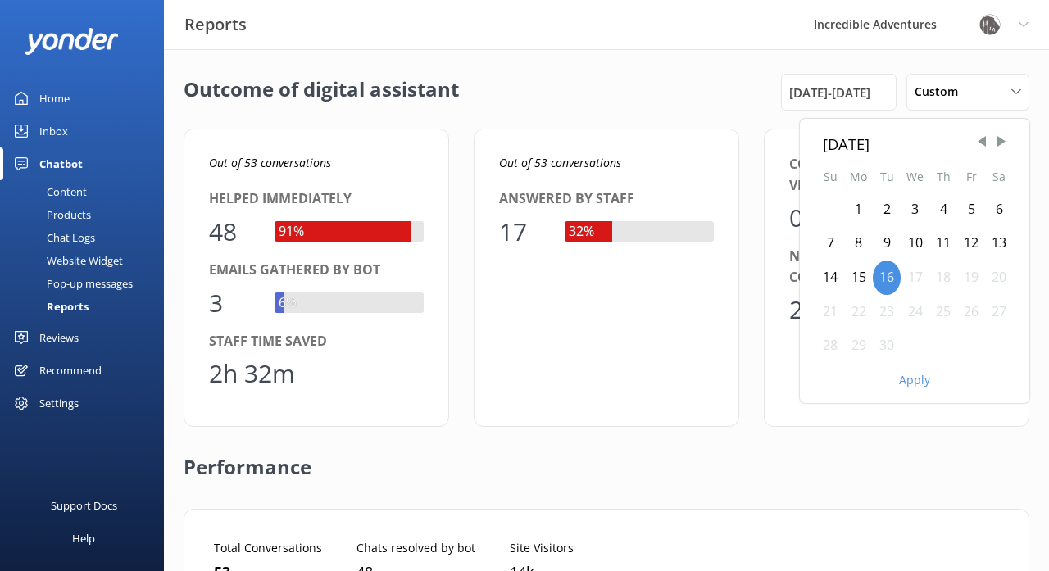
click at [891, 343] on div "30" at bounding box center [887, 346] width 28 height 34
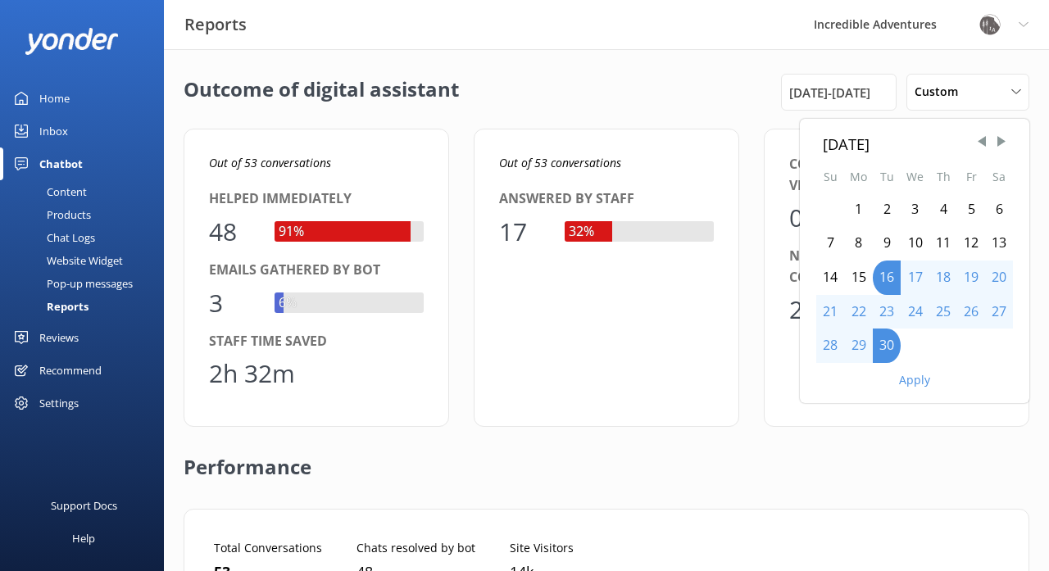
click at [910, 377] on button "Apply" at bounding box center [914, 380] width 31 height 11
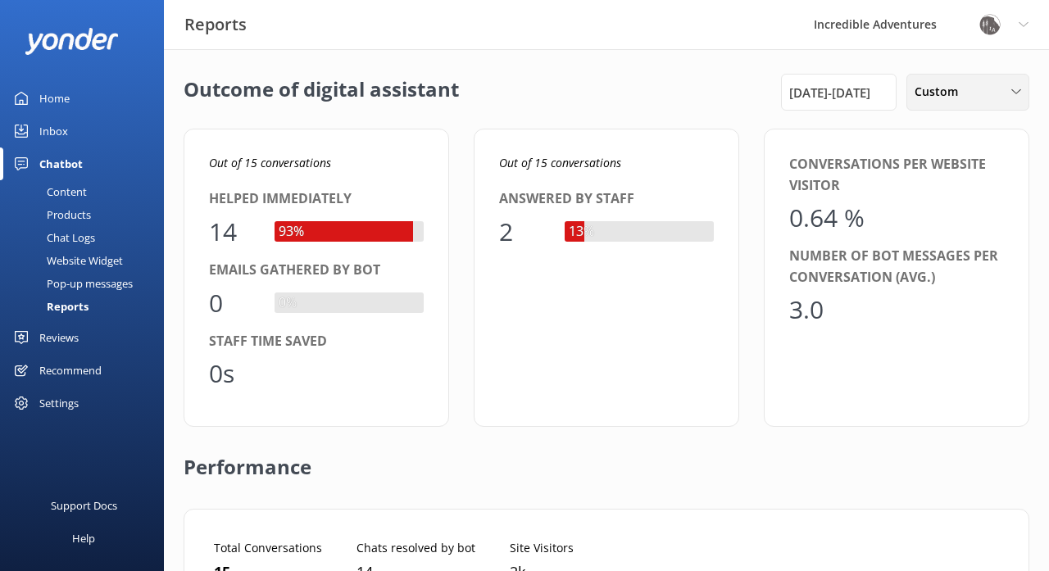
click at [937, 92] on span "Custom" at bounding box center [941, 92] width 53 height 18
click at [929, 161] on div "Last 30 days" at bounding box center [945, 164] width 58 height 16
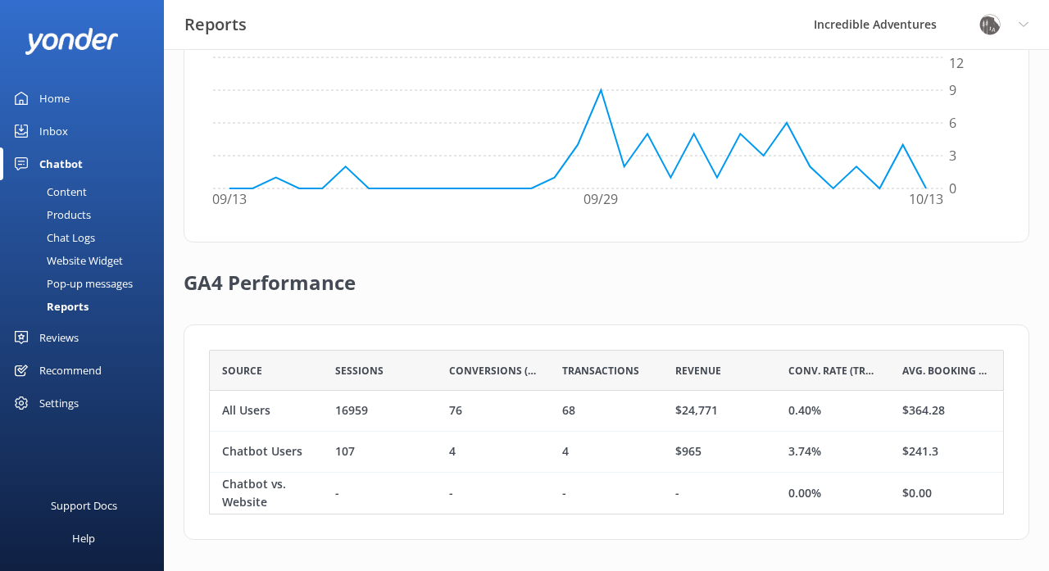
scroll to position [569, 0]
click at [348, 449] on div "107" at bounding box center [345, 453] width 20 height 18
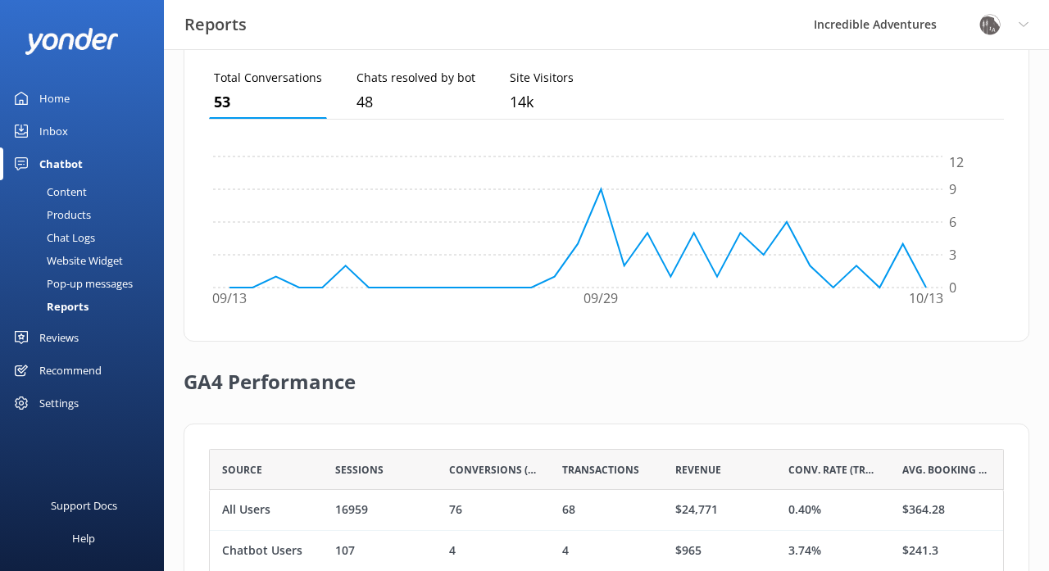
scroll to position [467, 0]
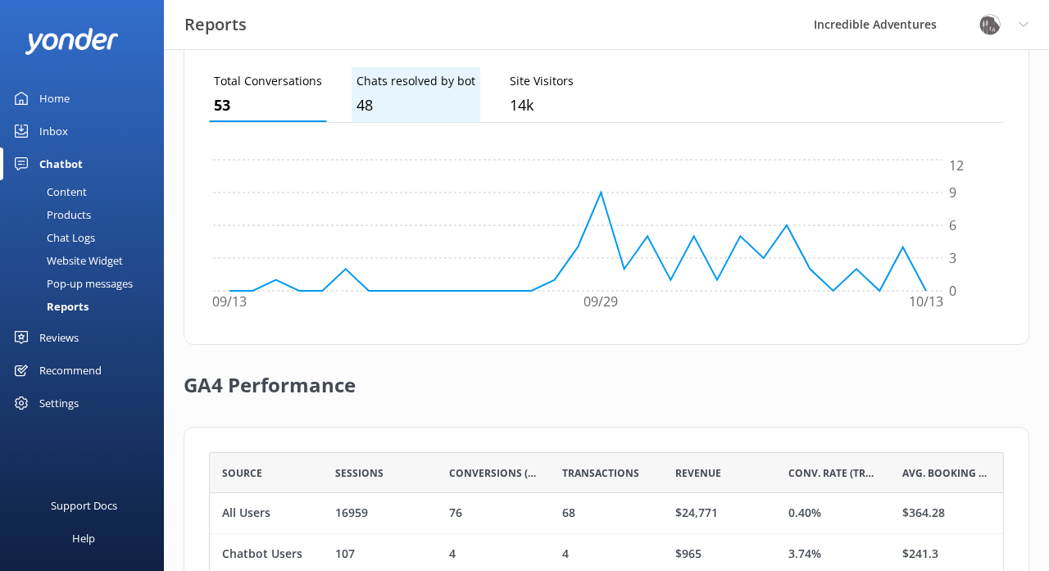
click at [380, 97] on p "48" at bounding box center [416, 105] width 119 height 24
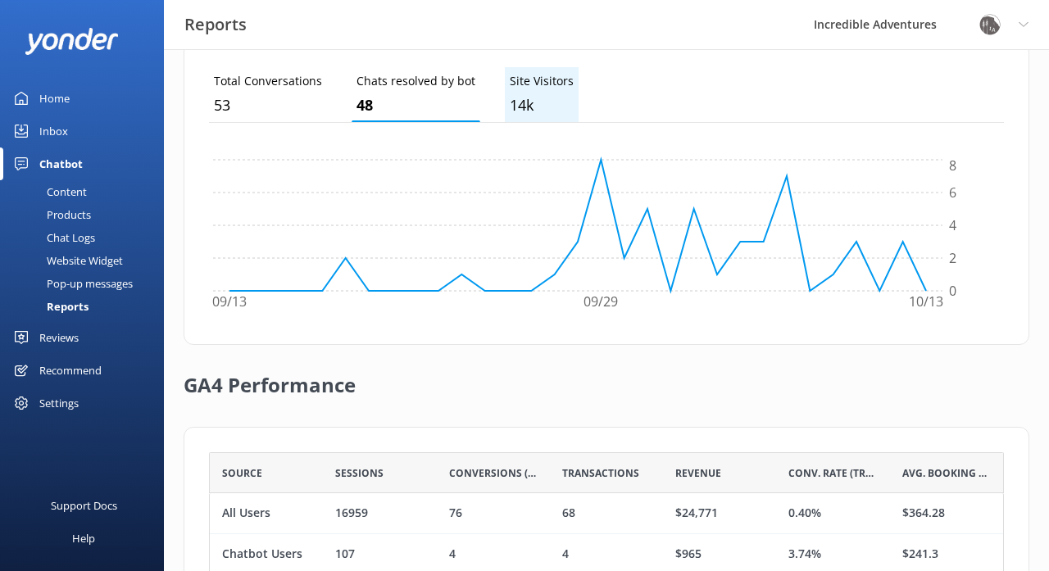
click at [534, 89] on li "Site Visitors 14k" at bounding box center [542, 94] width 74 height 55
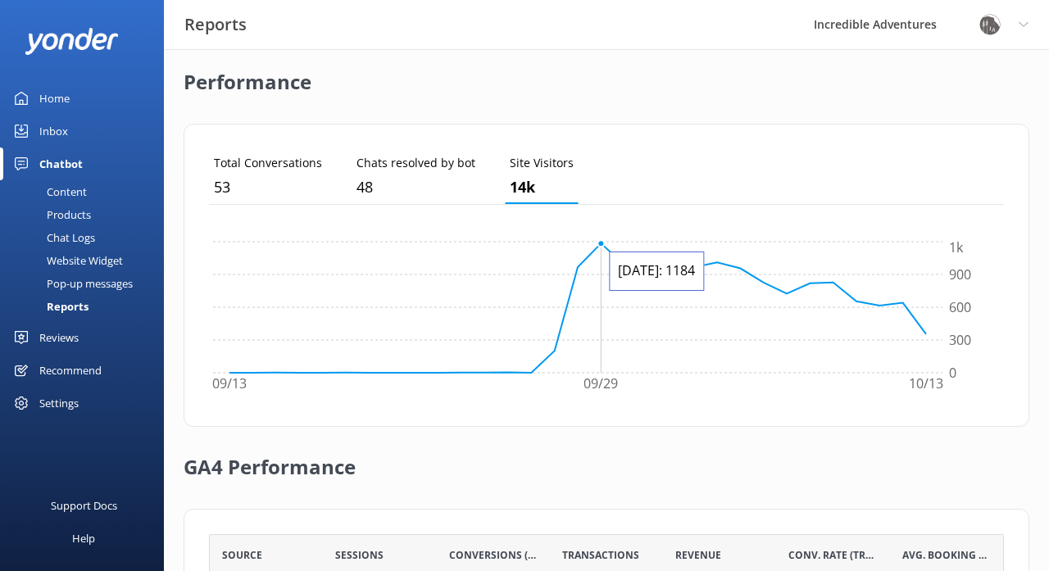
scroll to position [385, 0]
click at [202, 166] on div "Total Conversations 53 Chats resolved by bot 48 Site Visitors 14k 09/13 09/29 1…" at bounding box center [607, 275] width 846 height 303
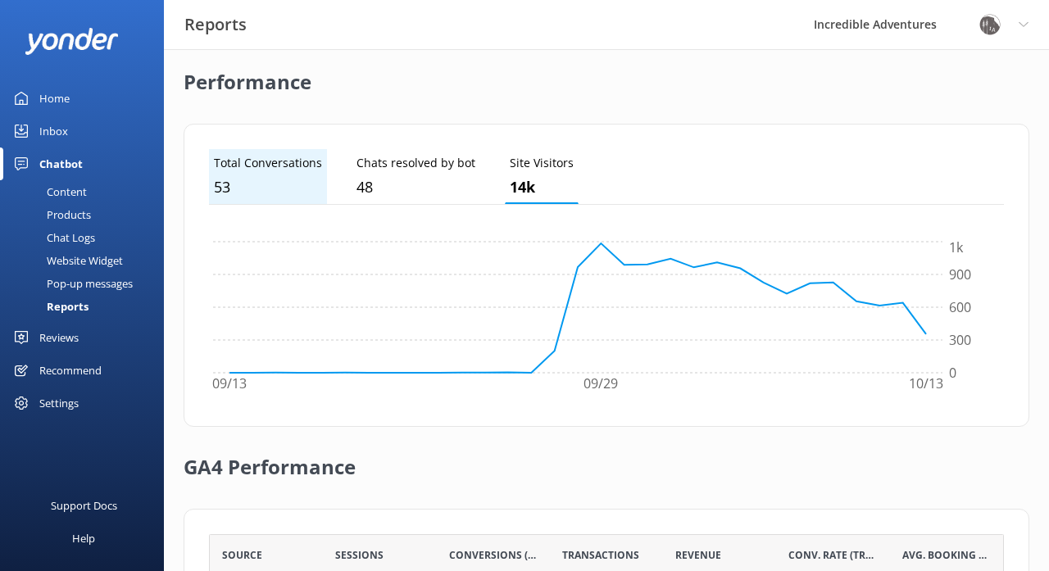
click at [247, 175] on p "53" at bounding box center [268, 187] width 108 height 24
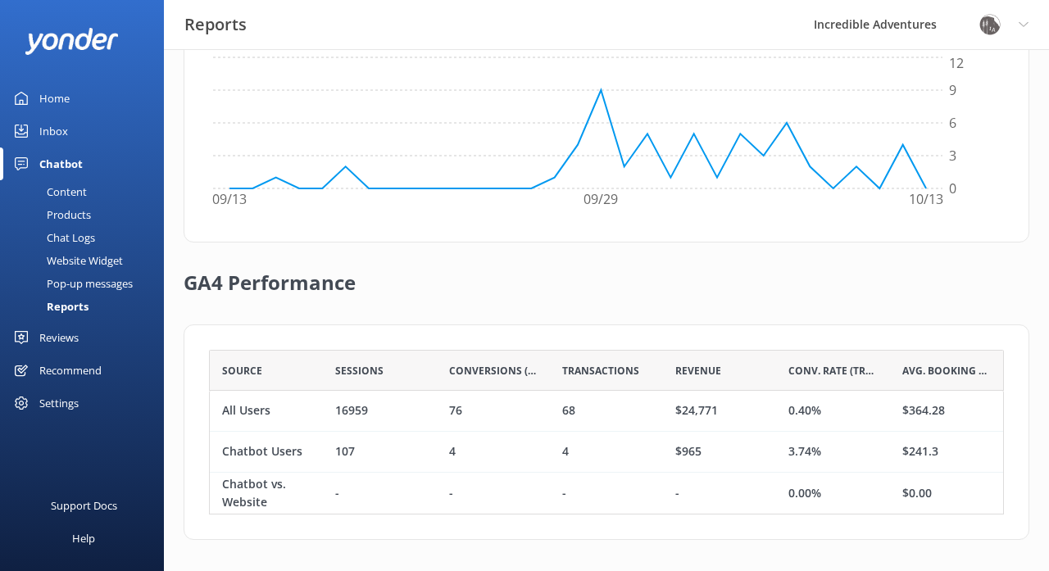
scroll to position [569, 0]
click at [519, 369] on span "Conversions (All)" at bounding box center [493, 372] width 89 height 16
click at [534, 368] on span "Conversions (All)" at bounding box center [493, 372] width 89 height 16
drag, startPoint x: 511, startPoint y: 370, endPoint x: 534, endPoint y: 370, distance: 22.1
click at [534, 370] on span "Conversions (All)" at bounding box center [493, 372] width 89 height 16
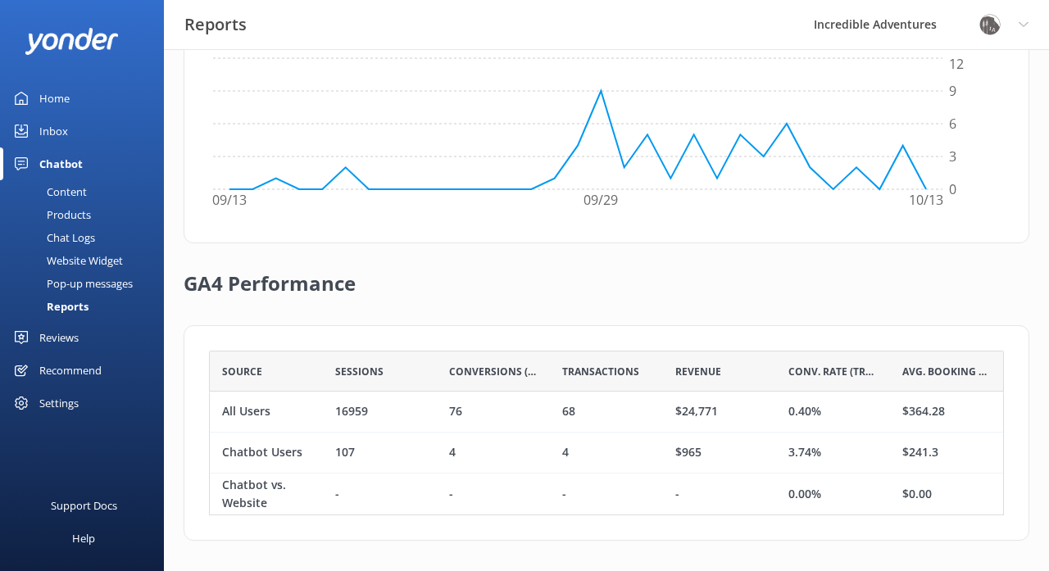
click at [580, 370] on span "Transactions" at bounding box center [600, 372] width 77 height 16
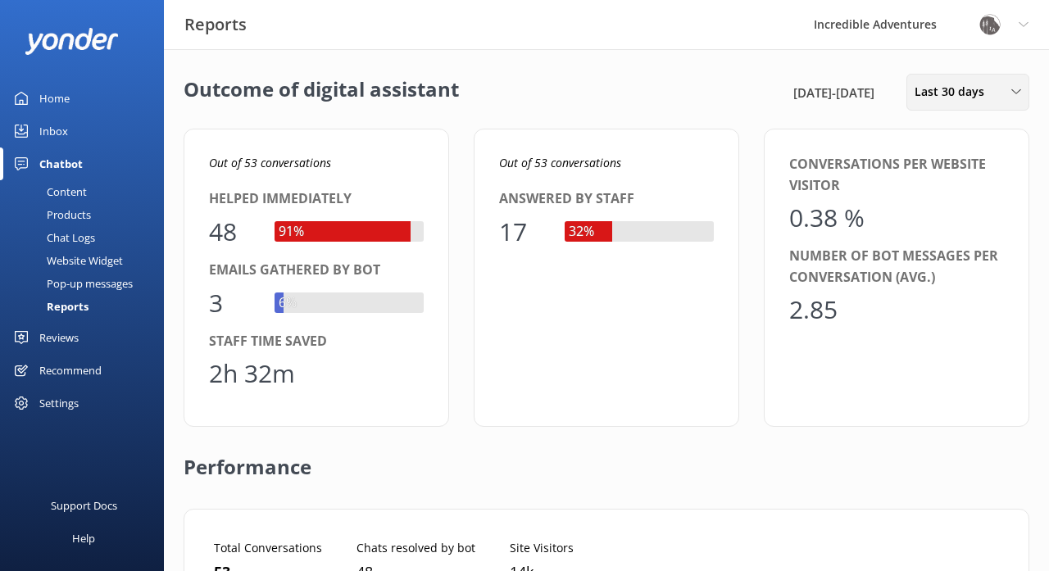
scroll to position [0, 0]
click at [945, 91] on span "Last 30 days" at bounding box center [955, 92] width 80 height 18
click at [940, 134] on div "Last 7 days" at bounding box center [942, 131] width 52 height 16
click at [948, 93] on span "Last 7 days" at bounding box center [951, 92] width 73 height 18
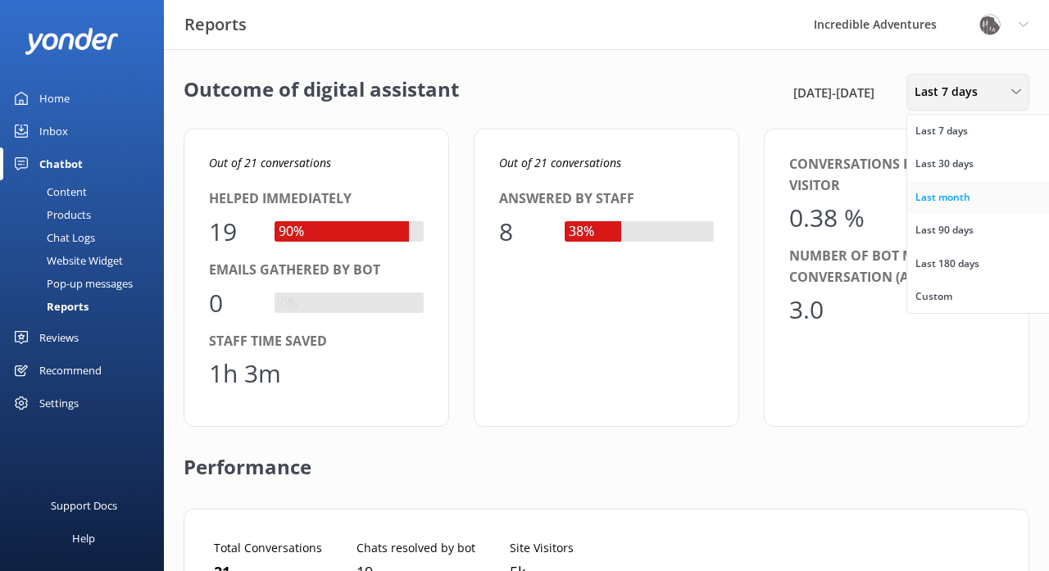
click at [942, 197] on div "Last month" at bounding box center [943, 197] width 55 height 16
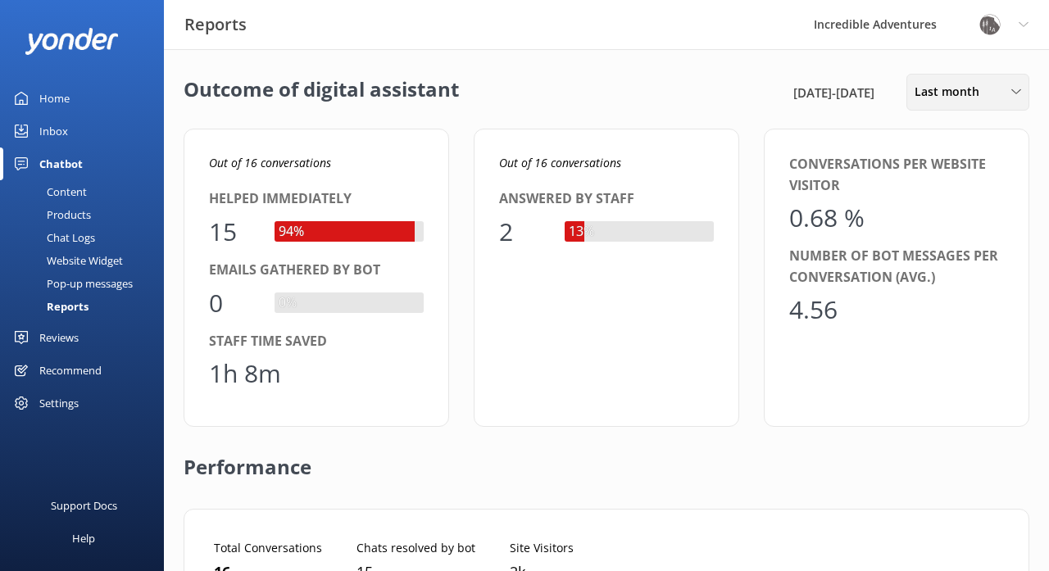
click at [931, 84] on span "Last month" at bounding box center [952, 92] width 75 height 18
click at [956, 90] on span "Last month" at bounding box center [952, 92] width 75 height 18
click at [952, 223] on div "Last 90 days" at bounding box center [945, 230] width 58 height 16
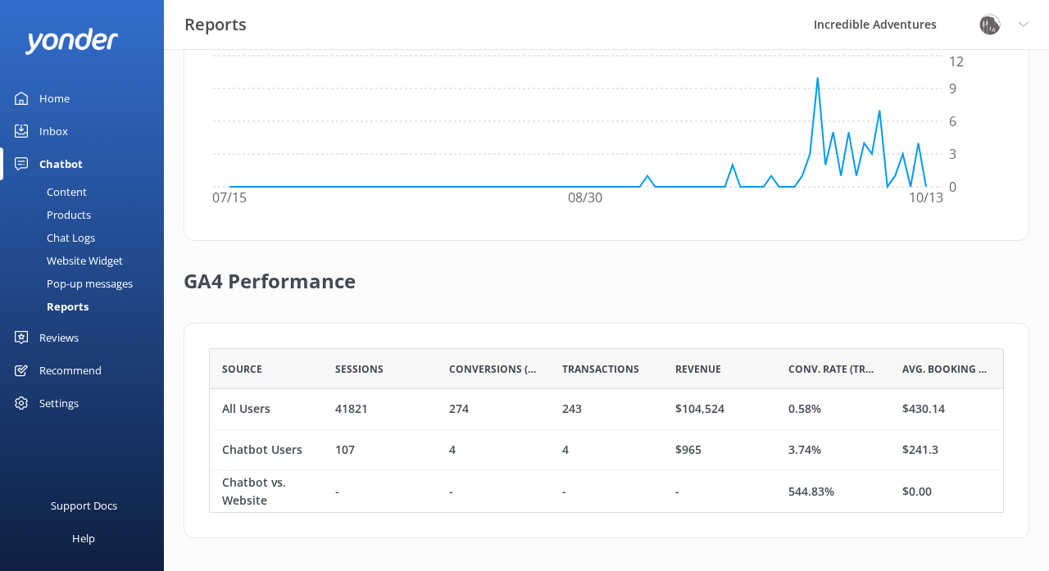
scroll to position [569, 0]
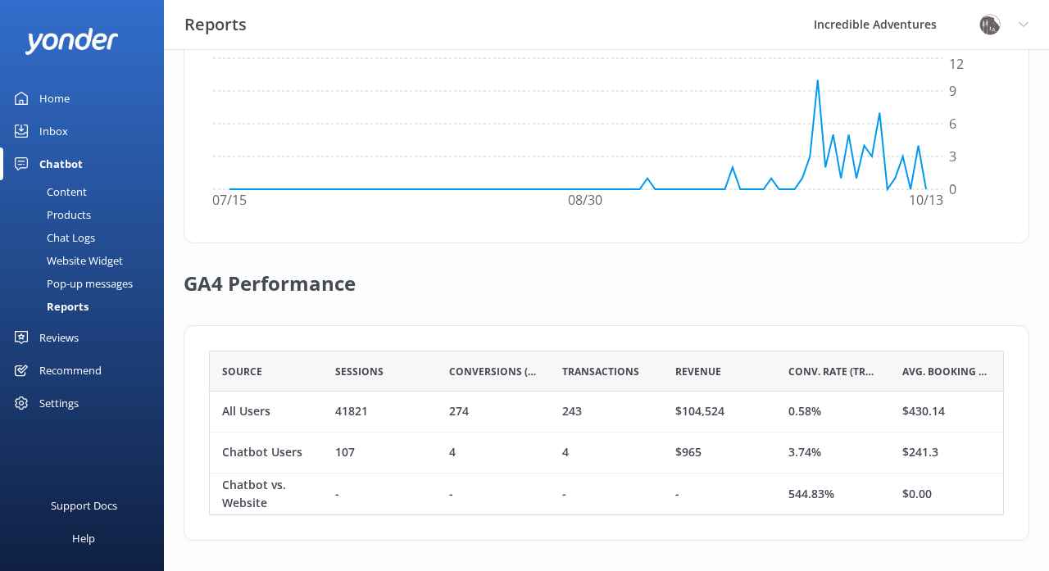
click at [861, 369] on span "Conv. Rate (Transactions)" at bounding box center [833, 372] width 89 height 16
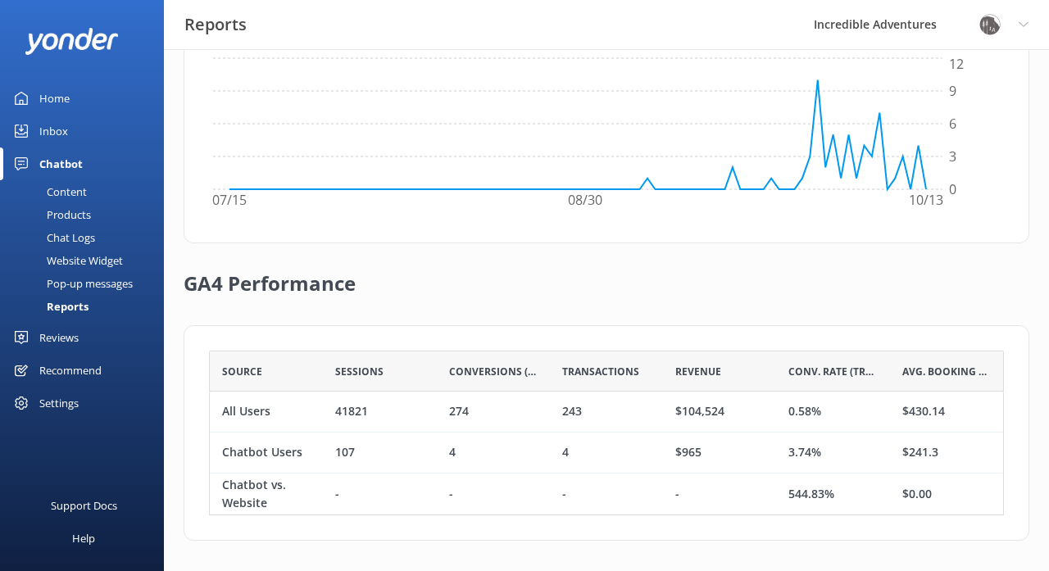
click at [932, 368] on span "Avg. Booking Value" at bounding box center [946, 372] width 89 height 16
